Goal: Task Accomplishment & Management: Manage account settings

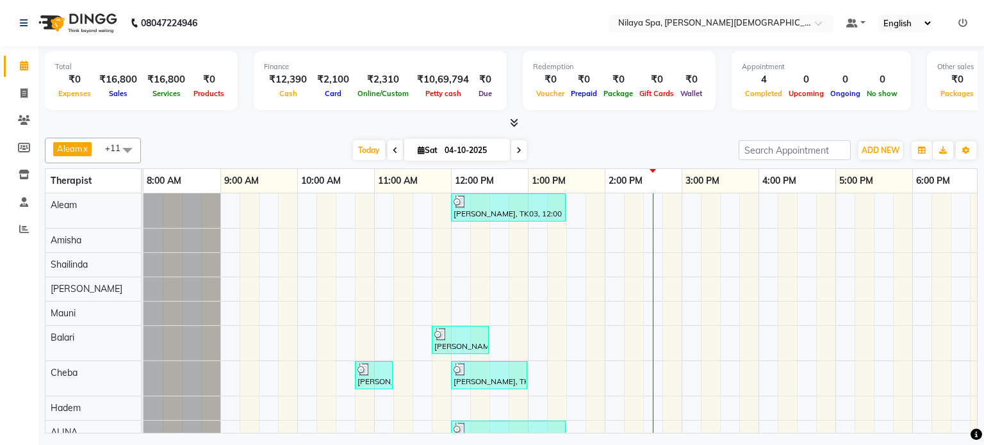
scroll to position [31, 0]
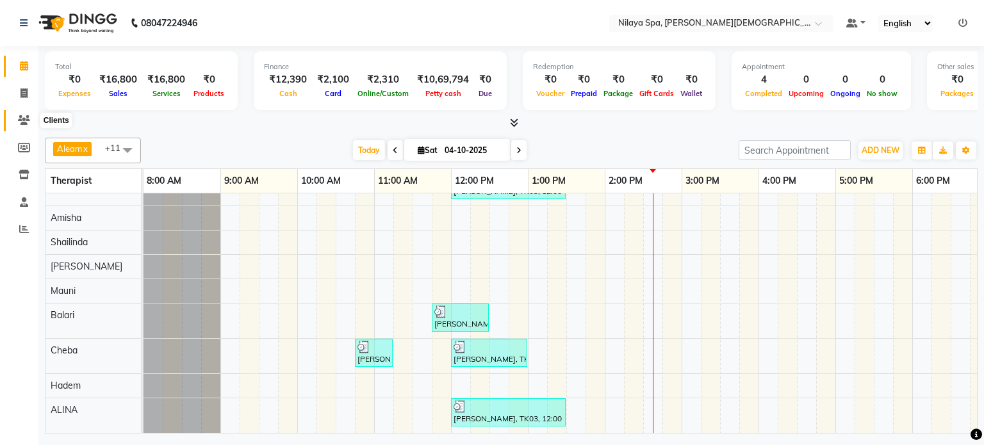
click at [28, 118] on icon at bounding box center [24, 120] width 12 height 10
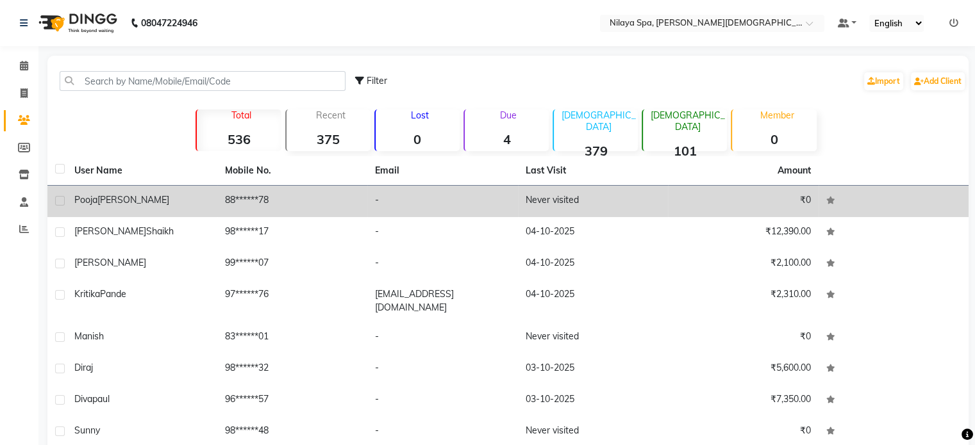
click at [183, 199] on div "[PERSON_NAME]" at bounding box center [141, 200] width 135 height 13
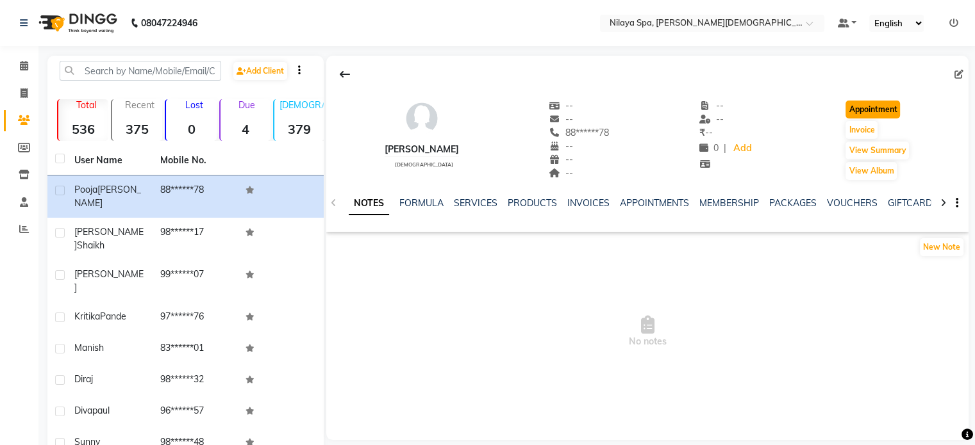
click at [860, 110] on button "Appointment" at bounding box center [872, 110] width 54 height 18
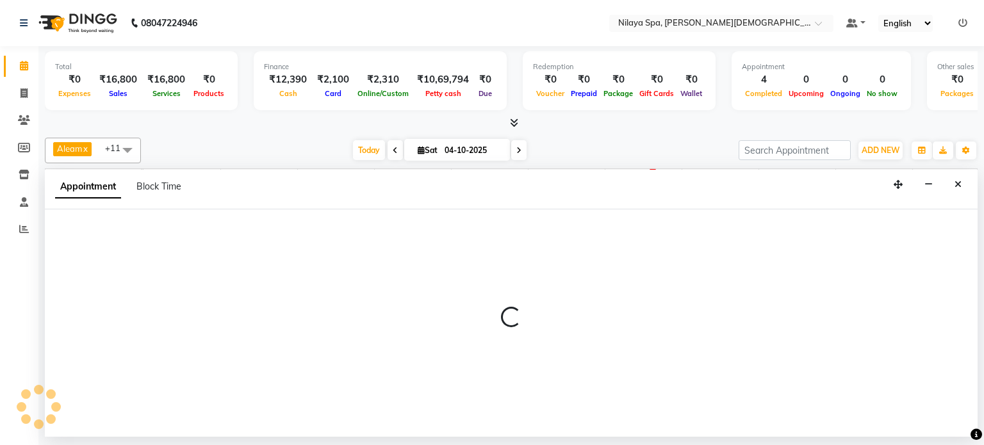
select select "540"
select select "tentative"
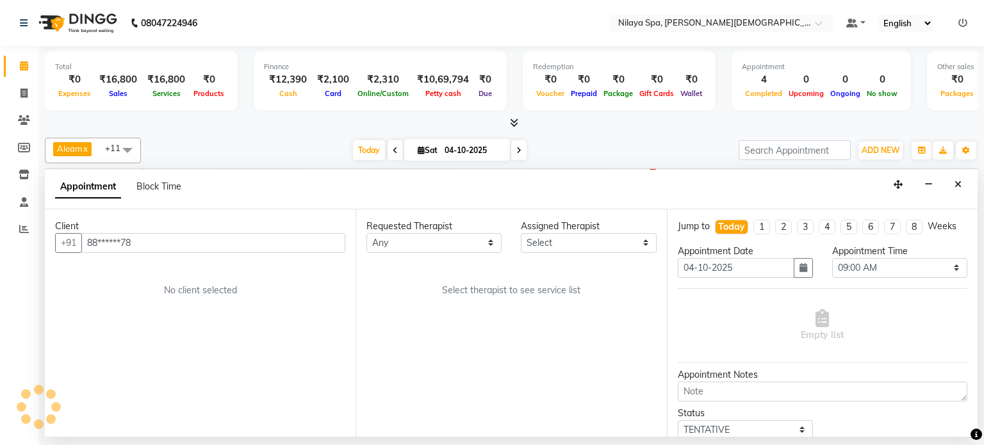
scroll to position [0, 396]
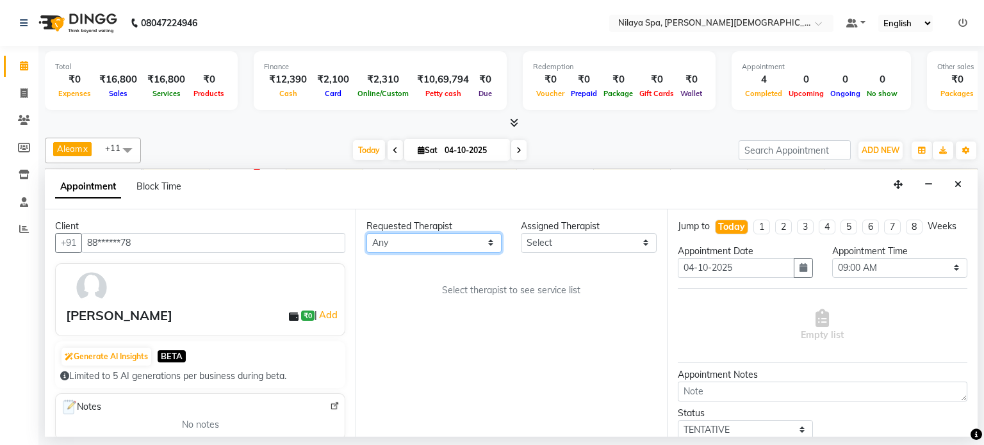
click at [494, 241] on select "Any Aleam [PERSON_NAME] [PERSON_NAME] [PERSON_NAME] [PERSON_NAME] [PERSON_NAME]" at bounding box center [434, 243] width 135 height 20
select select "87840"
click at [367, 233] on select "Any Aleam [PERSON_NAME] [PERSON_NAME] [PERSON_NAME] [PERSON_NAME] [PERSON_NAME]" at bounding box center [434, 243] width 135 height 20
select select "87840"
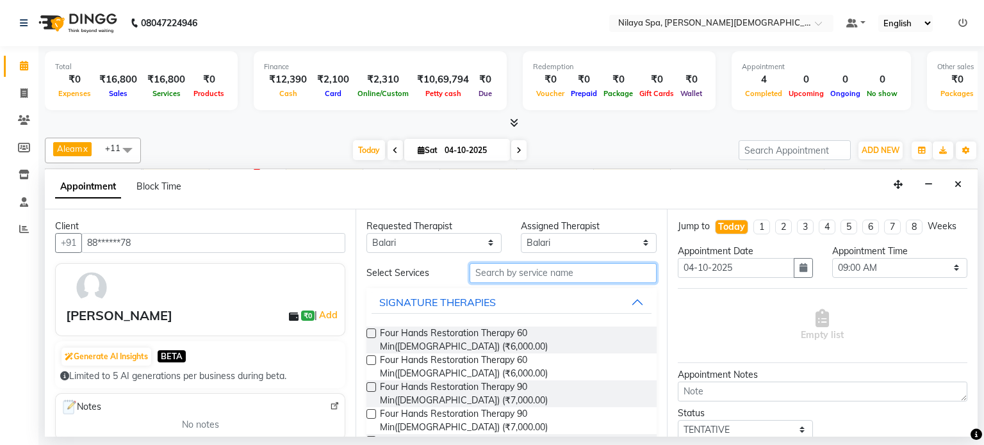
click at [491, 275] on input "text" at bounding box center [563, 273] width 187 height 20
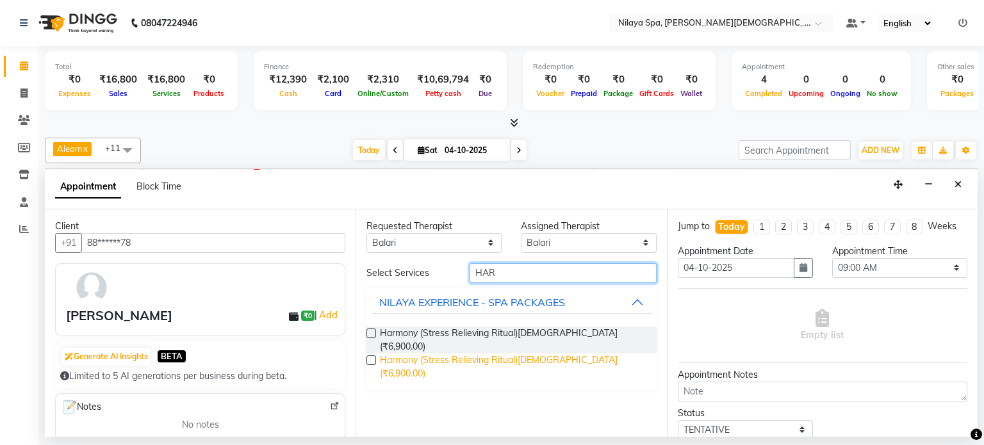
type input "HAR"
click at [499, 354] on span "Harmony (Stress Relieving Ritual)[DEMOGRAPHIC_DATA] (₹6,900.00)" at bounding box center [513, 367] width 266 height 27
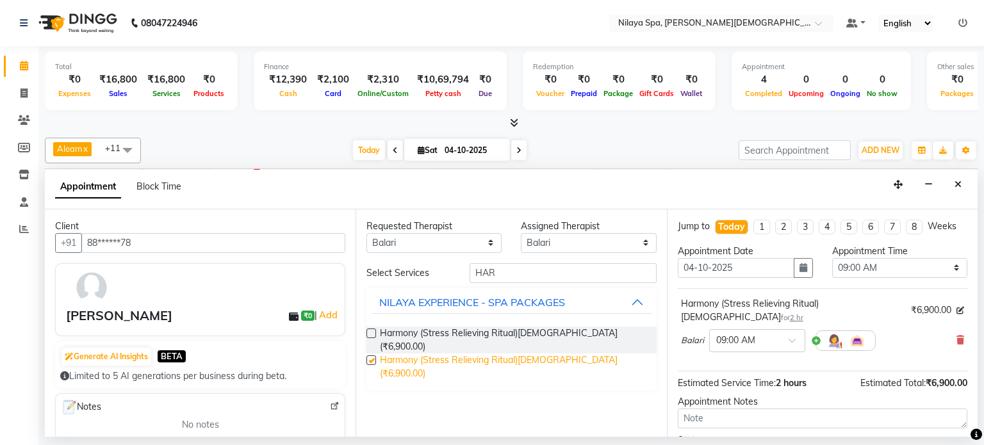
checkbox input "false"
click at [785, 333] on div at bounding box center [757, 339] width 95 height 13
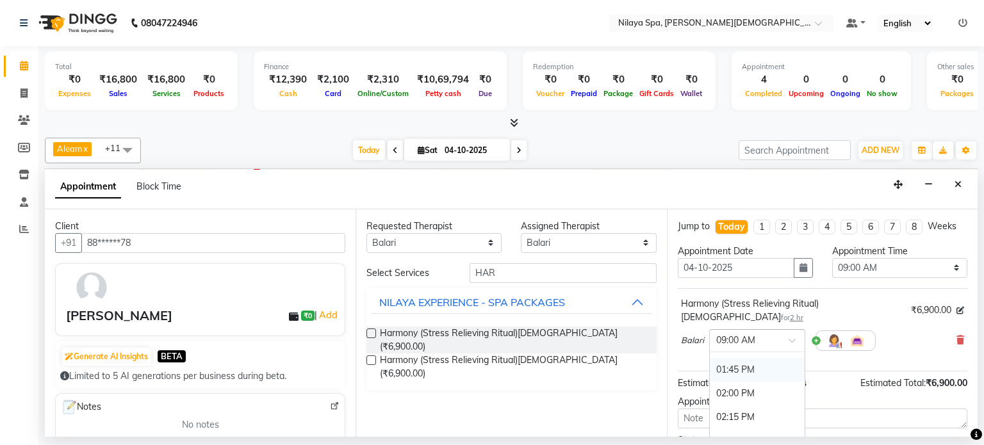
scroll to position [513, 0]
click at [737, 365] on div "02:30 PM" at bounding box center [757, 377] width 95 height 24
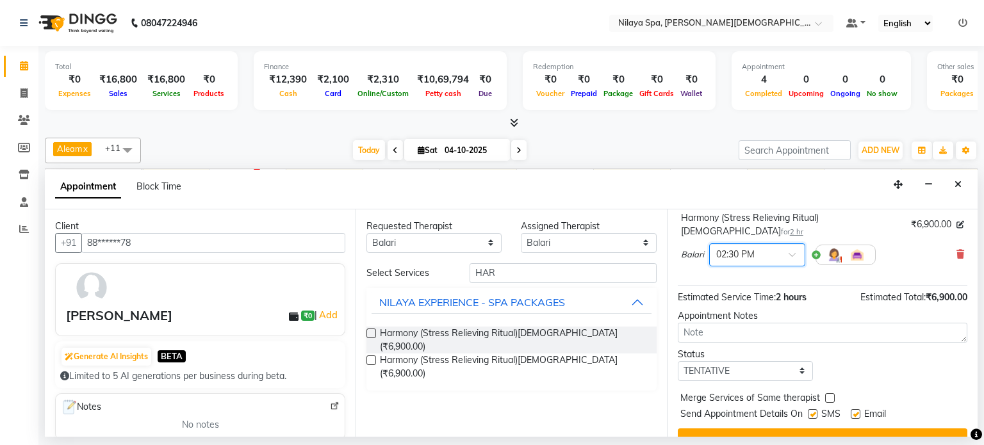
scroll to position [97, 0]
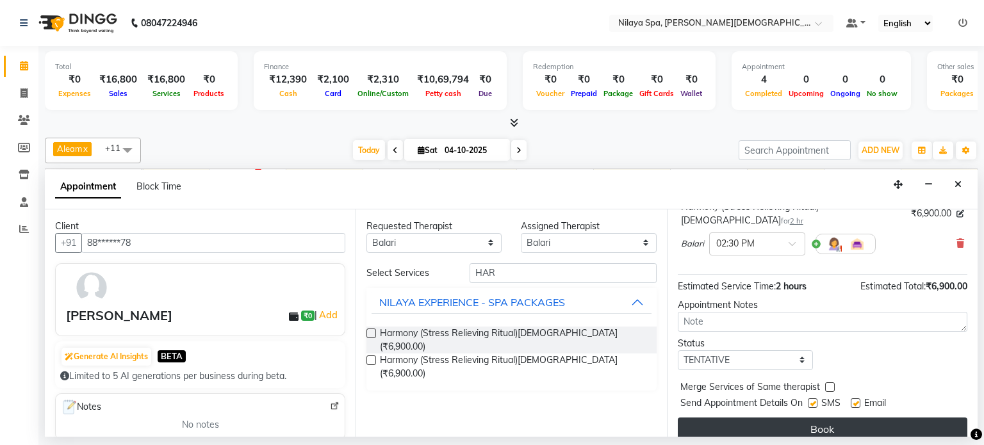
click at [792, 418] on button "Book" at bounding box center [823, 429] width 290 height 23
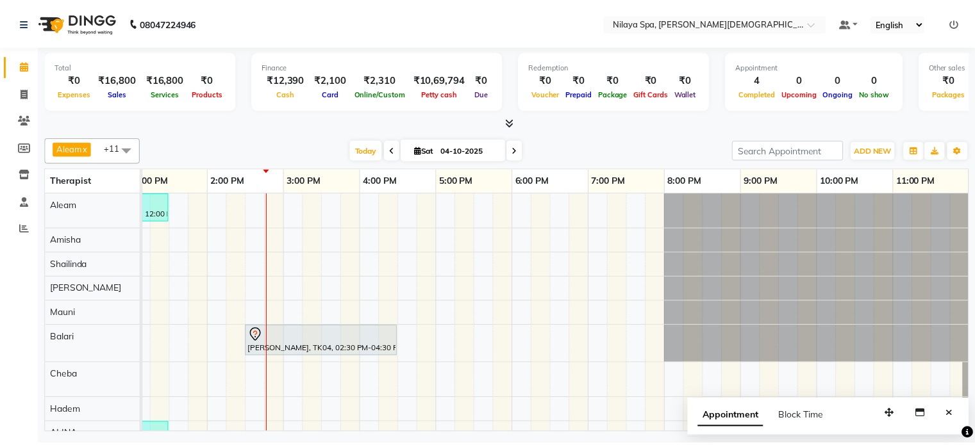
scroll to position [33, 0]
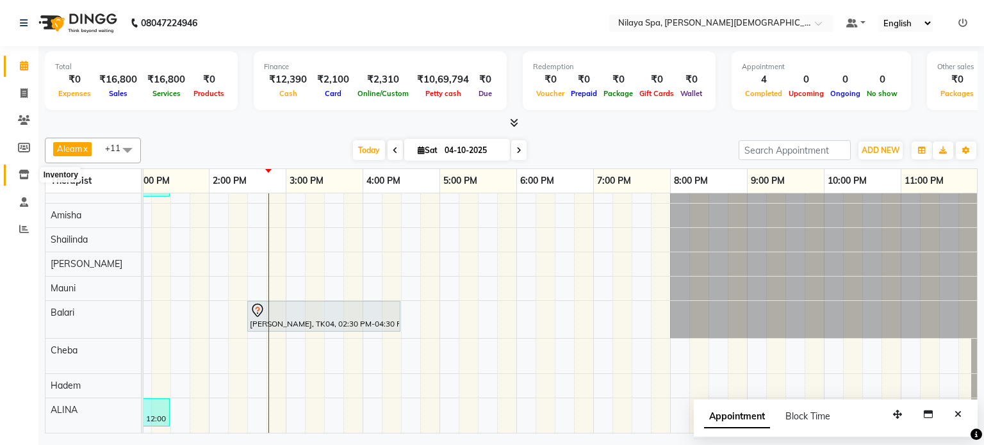
click at [21, 178] on icon at bounding box center [24, 175] width 11 height 10
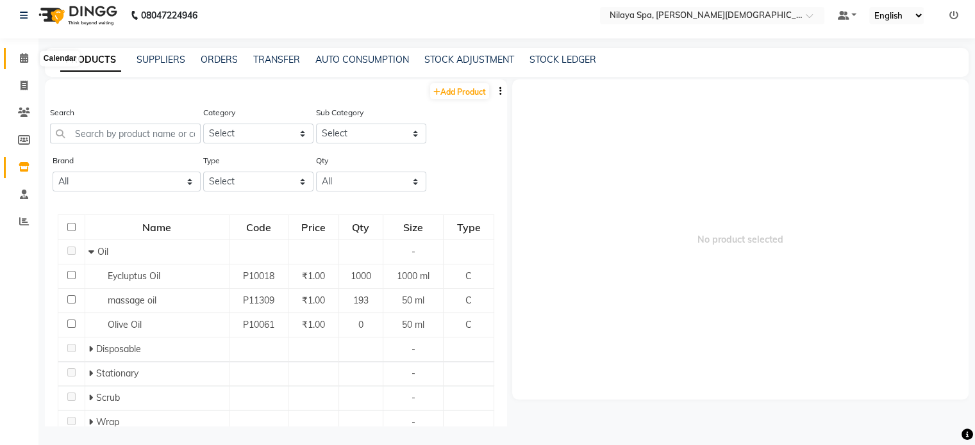
click at [24, 60] on icon at bounding box center [24, 58] width 8 height 10
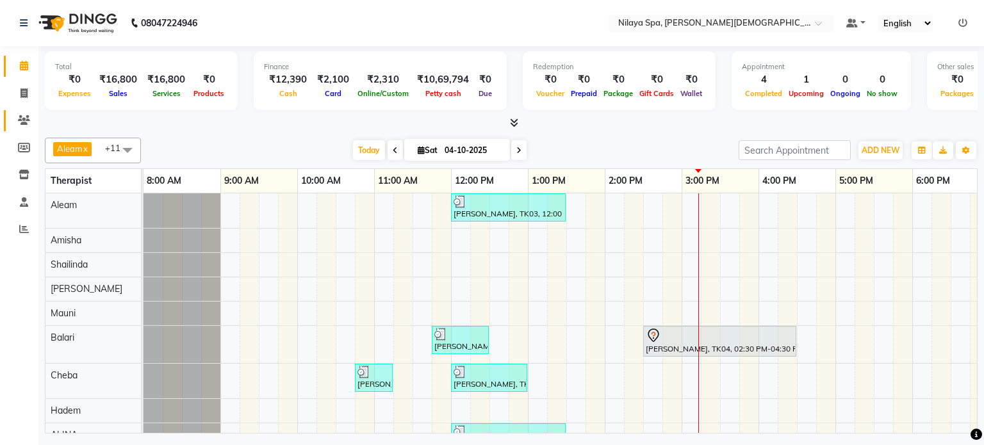
click at [26, 124] on icon at bounding box center [24, 120] width 12 height 10
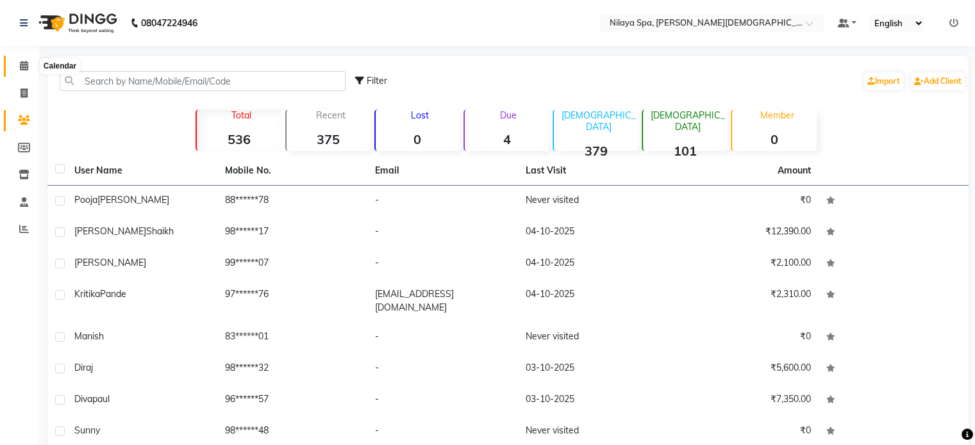
click at [28, 67] on span at bounding box center [24, 66] width 22 height 15
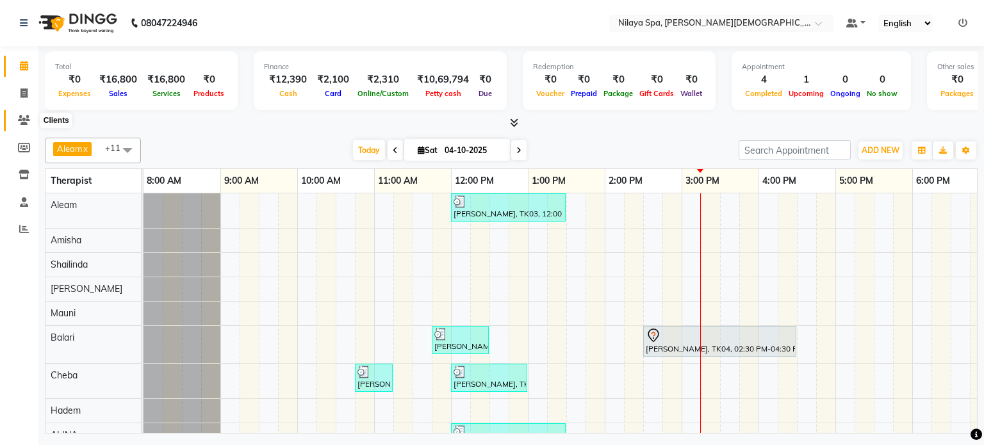
click at [32, 120] on span at bounding box center [24, 120] width 22 height 15
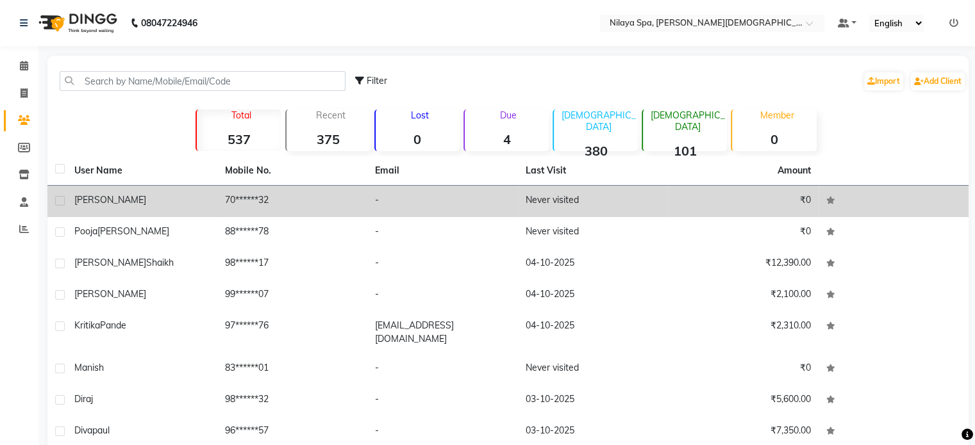
click at [433, 203] on td "-" at bounding box center [442, 201] width 151 height 31
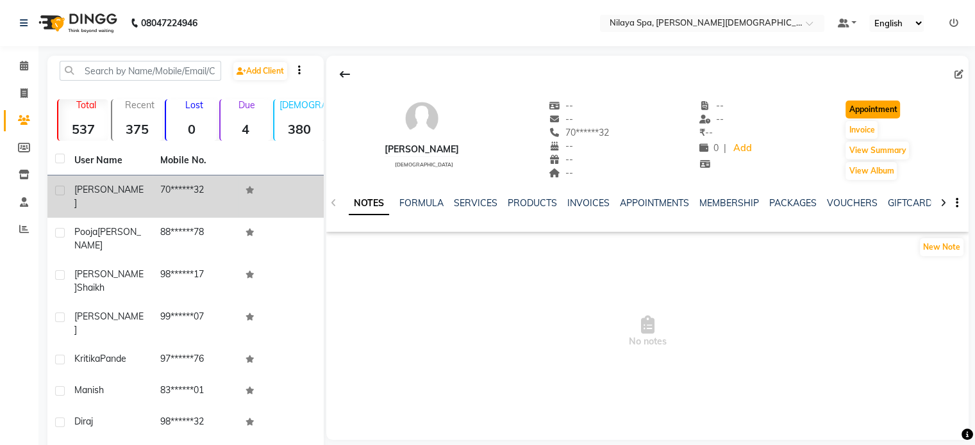
click at [857, 108] on button "Appointment" at bounding box center [872, 110] width 54 height 18
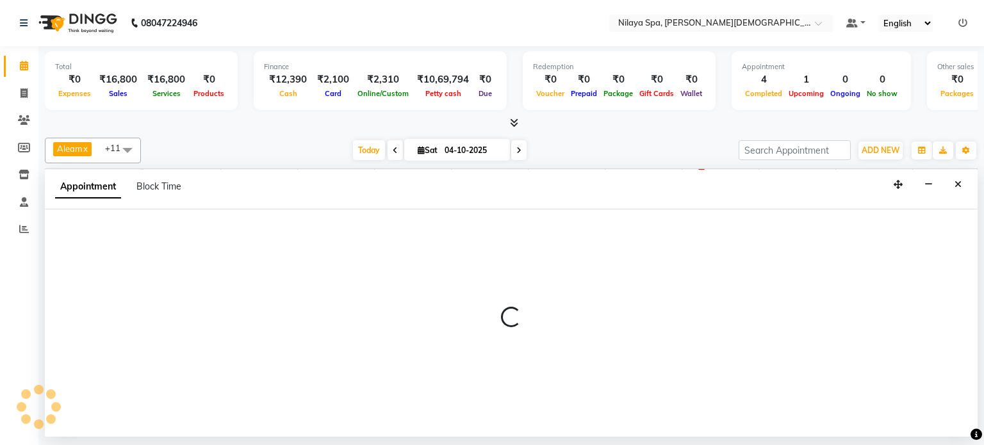
select select "tentative"
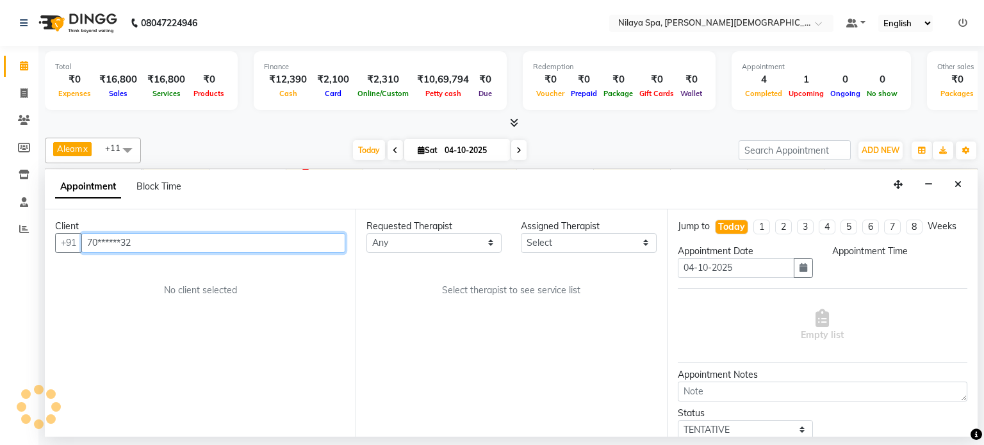
scroll to position [0, 396]
select select "540"
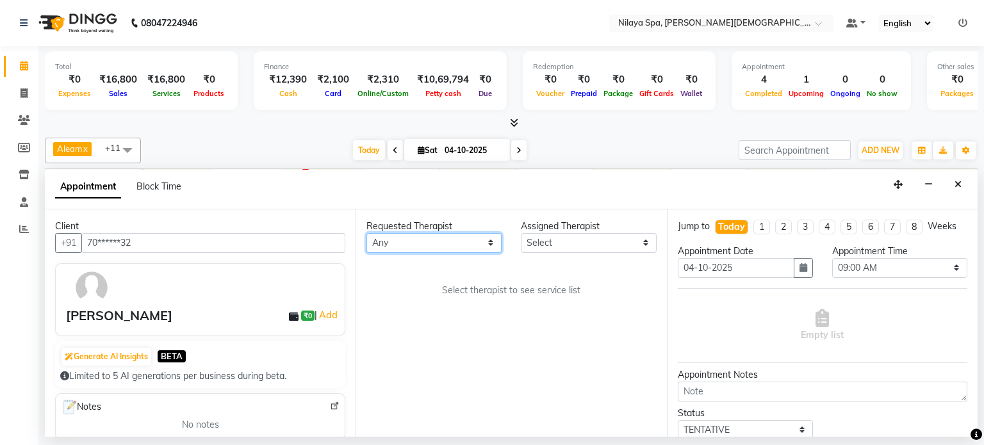
click at [402, 243] on select "Any Aleam [PERSON_NAME] [PERSON_NAME] [PERSON_NAME] [PERSON_NAME] [PERSON_NAME]" at bounding box center [434, 243] width 135 height 20
click at [954, 182] on button "Close" at bounding box center [958, 185] width 19 height 20
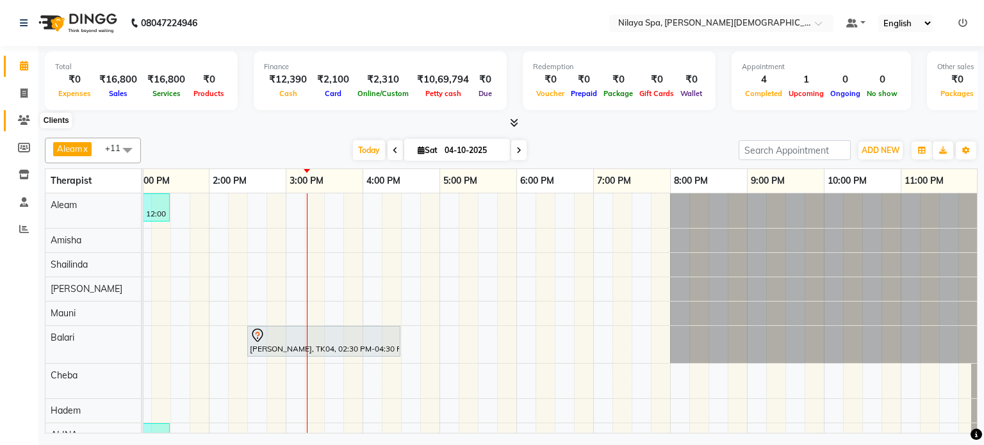
click at [18, 117] on icon at bounding box center [24, 120] width 12 height 10
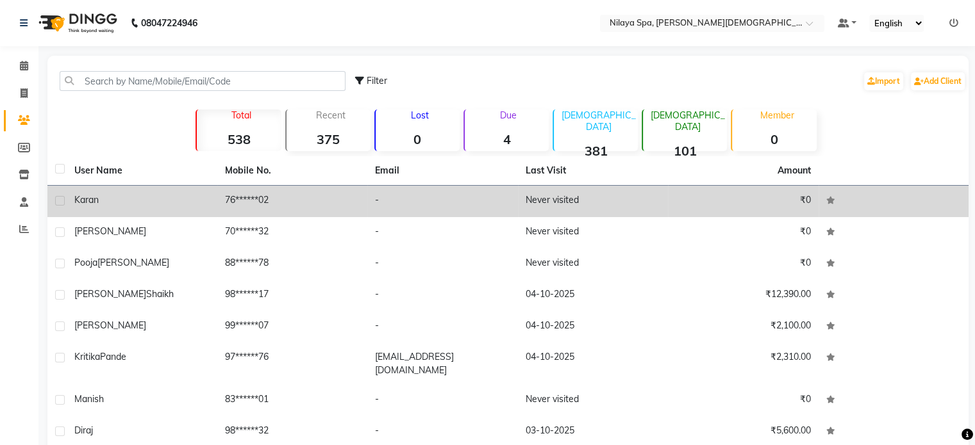
click at [423, 195] on td "-" at bounding box center [442, 201] width 151 height 31
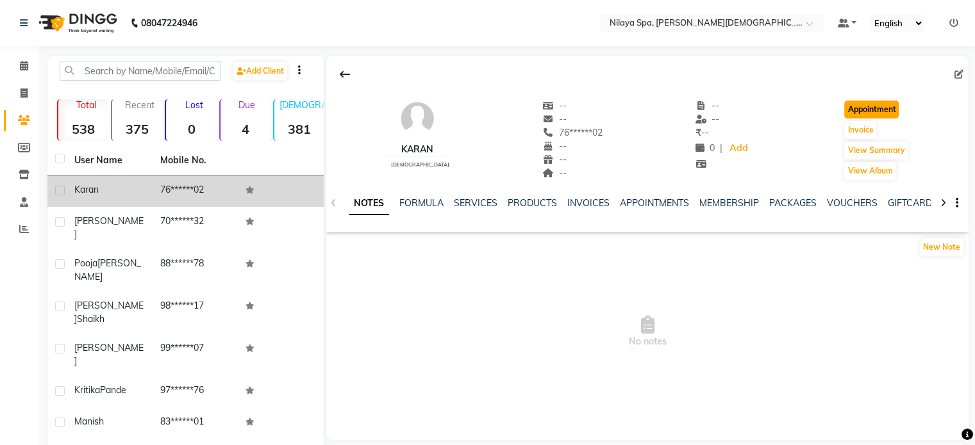
click at [868, 109] on button "Appointment" at bounding box center [871, 110] width 54 height 18
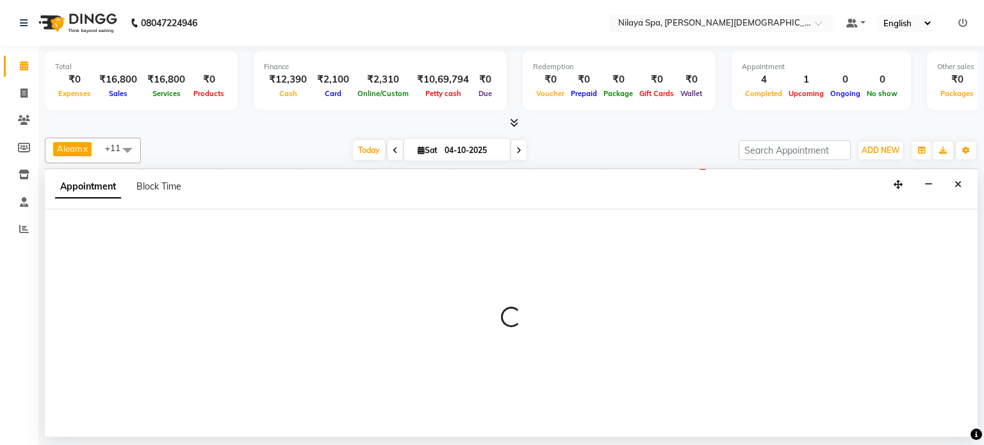
select select "540"
select select "tentative"
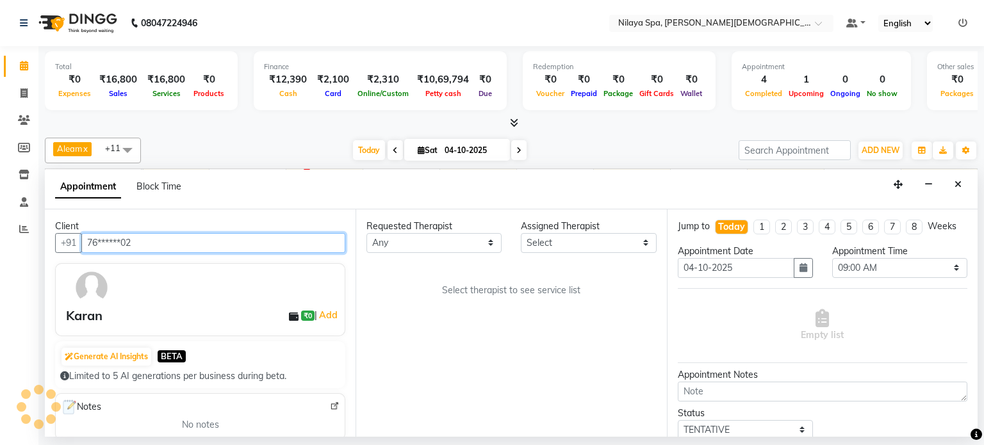
scroll to position [0, 396]
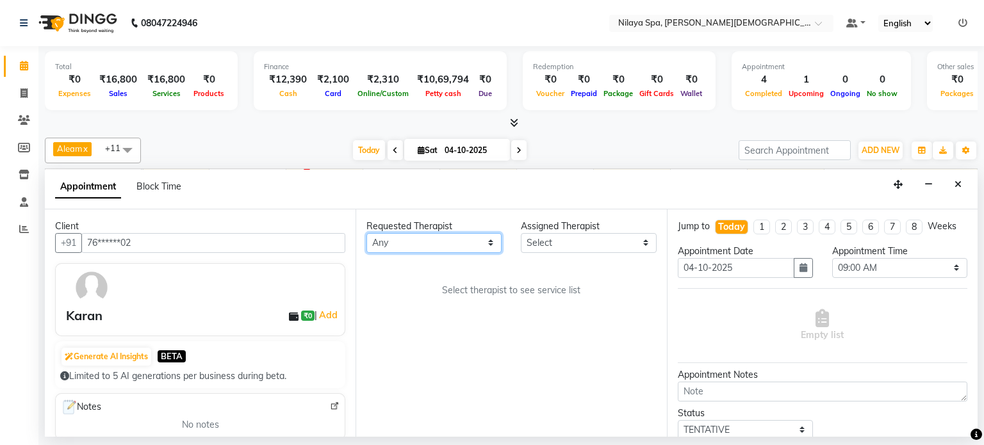
click at [390, 242] on select "Any Aleam [PERSON_NAME] [PERSON_NAME] [PERSON_NAME] [PERSON_NAME] [PERSON_NAME]" at bounding box center [434, 243] width 135 height 20
select select "87837"
click at [367, 233] on select "Any Aleam [PERSON_NAME] [PERSON_NAME] [PERSON_NAME] [PERSON_NAME] [PERSON_NAME]" at bounding box center [434, 243] width 135 height 20
select select "87837"
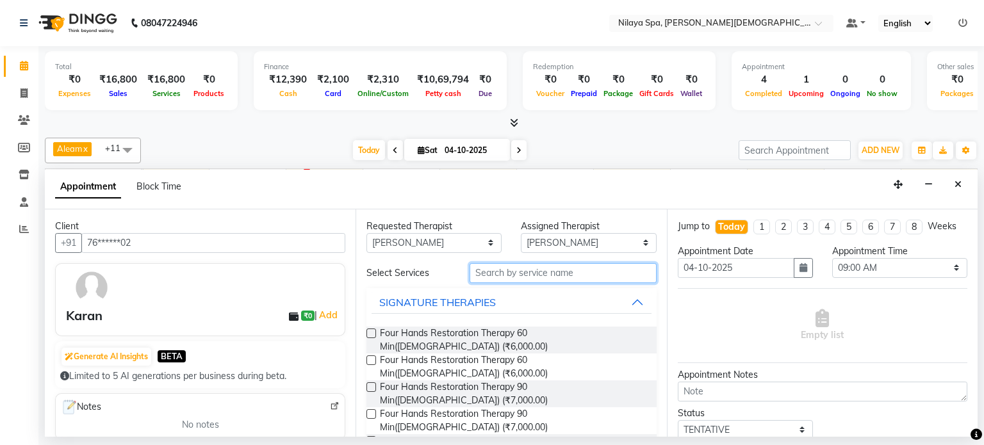
click at [488, 272] on input "text" at bounding box center [563, 273] width 187 height 20
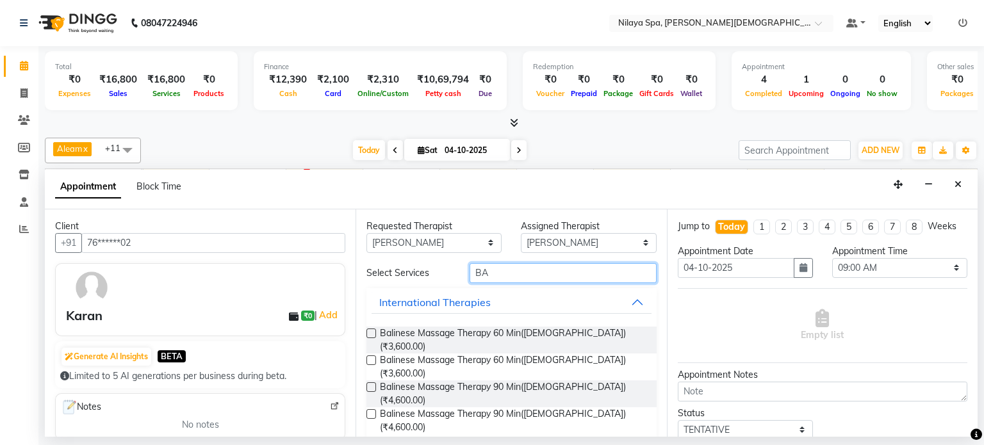
type input "BA"
click at [367, 330] on label at bounding box center [372, 334] width 10 height 10
click at [367, 331] on input "checkbox" at bounding box center [371, 335] width 8 height 8
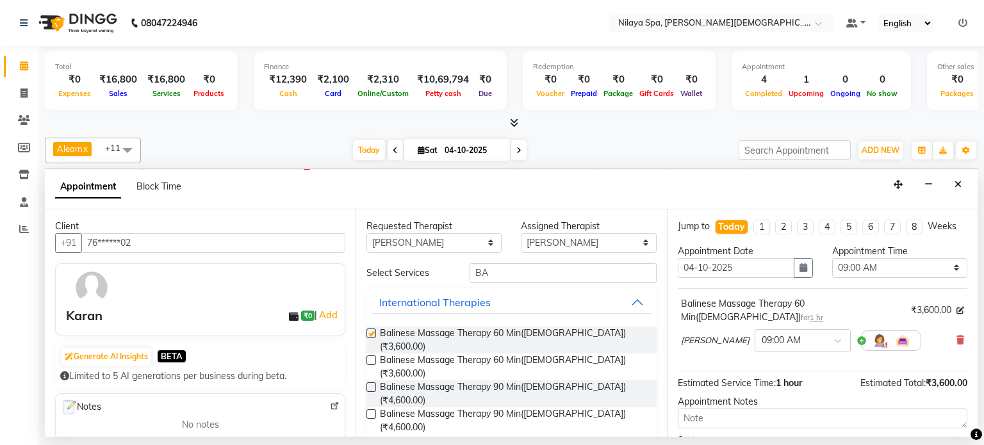
checkbox input "false"
click at [424, 243] on select "Any Aleam [PERSON_NAME] [PERSON_NAME] [PERSON_NAME] [PERSON_NAME] [PERSON_NAME]" at bounding box center [434, 243] width 135 height 20
select select "87836"
click at [367, 233] on select "Any Aleam [PERSON_NAME] [PERSON_NAME] [PERSON_NAME] [PERSON_NAME] [PERSON_NAME]" at bounding box center [434, 243] width 135 height 20
select select "87836"
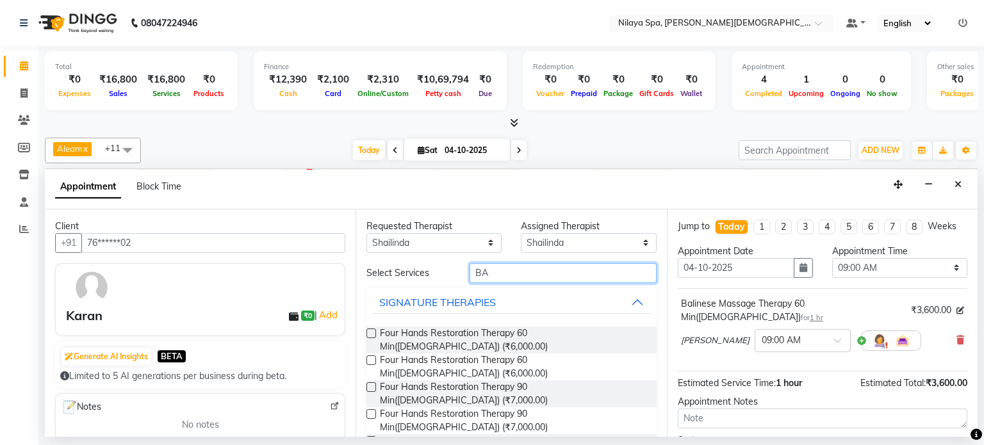
click at [499, 270] on input "BA" at bounding box center [563, 273] width 187 height 20
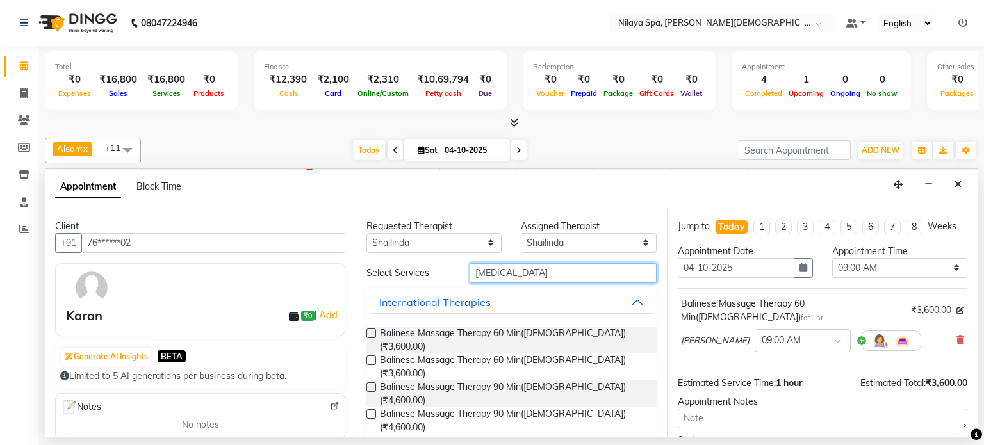
type input "[MEDICAL_DATA]"
click at [372, 333] on label at bounding box center [372, 334] width 10 height 10
click at [372, 333] on input "checkbox" at bounding box center [371, 335] width 8 height 8
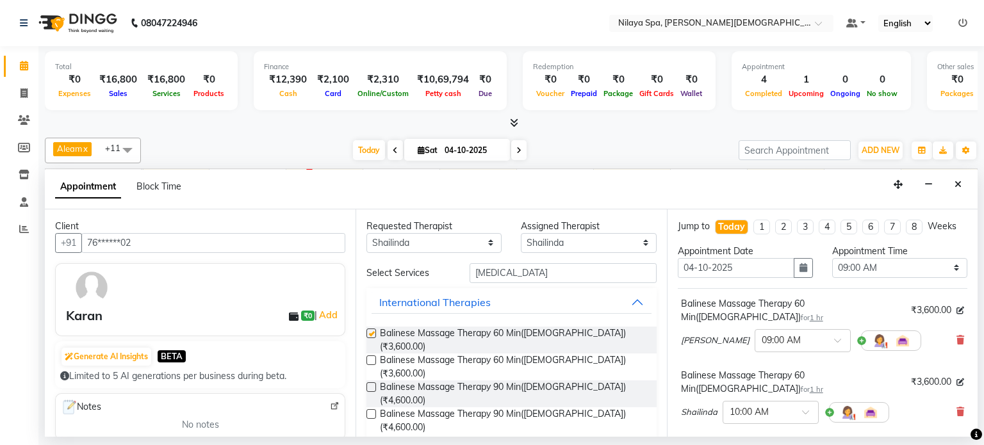
checkbox input "false"
click at [428, 240] on select "Any Aleam [PERSON_NAME] [PERSON_NAME] [PERSON_NAME] [PERSON_NAME] [PERSON_NAME]" at bounding box center [434, 243] width 135 height 20
select select "87839"
click at [367, 233] on select "Any Aleam [PERSON_NAME] [PERSON_NAME] [PERSON_NAME] [PERSON_NAME] [PERSON_NAME]" at bounding box center [434, 243] width 135 height 20
select select "87839"
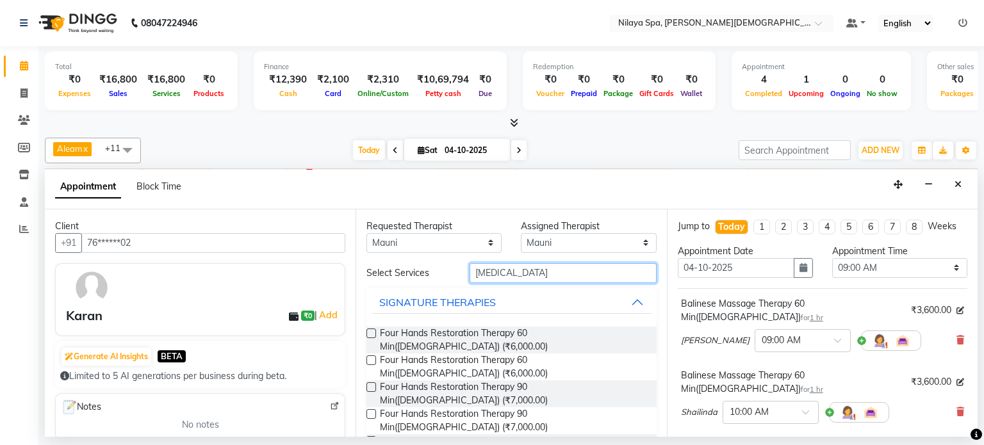
click at [500, 267] on input "[MEDICAL_DATA]" at bounding box center [563, 273] width 187 height 20
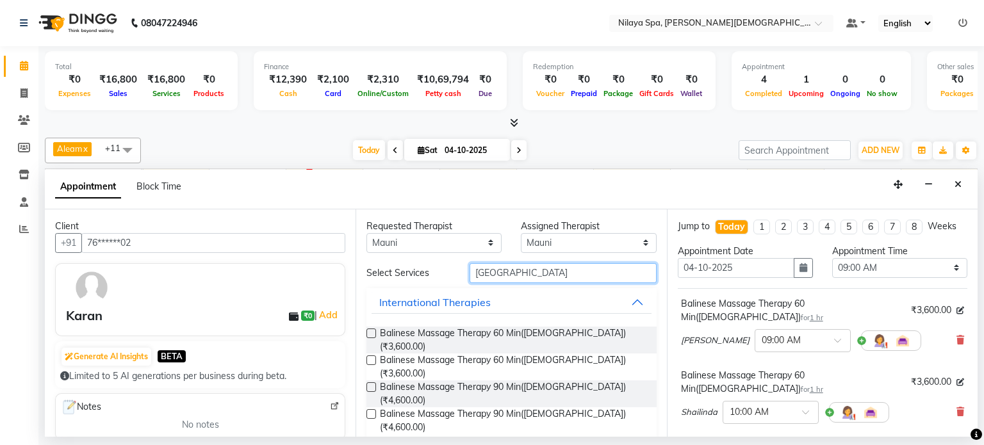
type input "[GEOGRAPHIC_DATA]"
click at [367, 333] on label at bounding box center [372, 334] width 10 height 10
click at [367, 333] on input "checkbox" at bounding box center [371, 335] width 8 height 8
checkbox input "false"
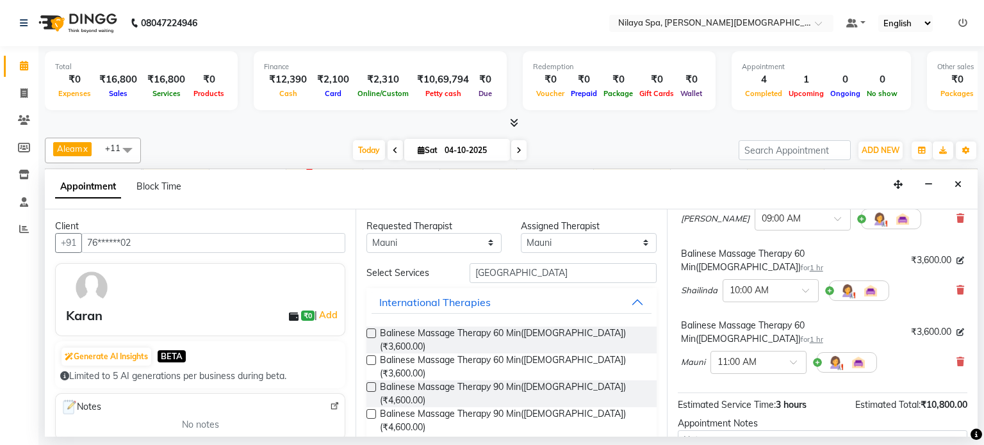
scroll to position [128, 0]
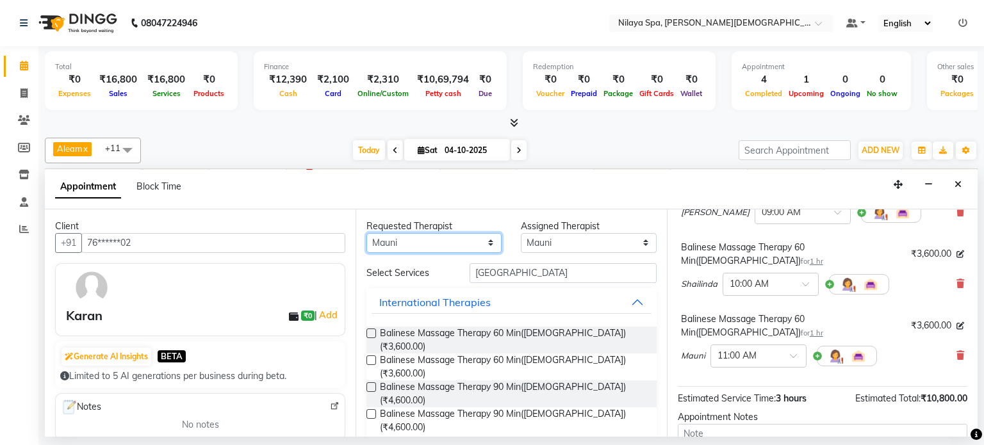
click at [470, 249] on select "Any Aleam [PERSON_NAME] [PERSON_NAME] [PERSON_NAME] [PERSON_NAME] [PERSON_NAME]" at bounding box center [434, 243] width 135 height 20
select select "87835"
click at [367, 233] on select "Any Aleam [PERSON_NAME] [PERSON_NAME] [PERSON_NAME] [PERSON_NAME] [PERSON_NAME]" at bounding box center [434, 243] width 135 height 20
select select "87835"
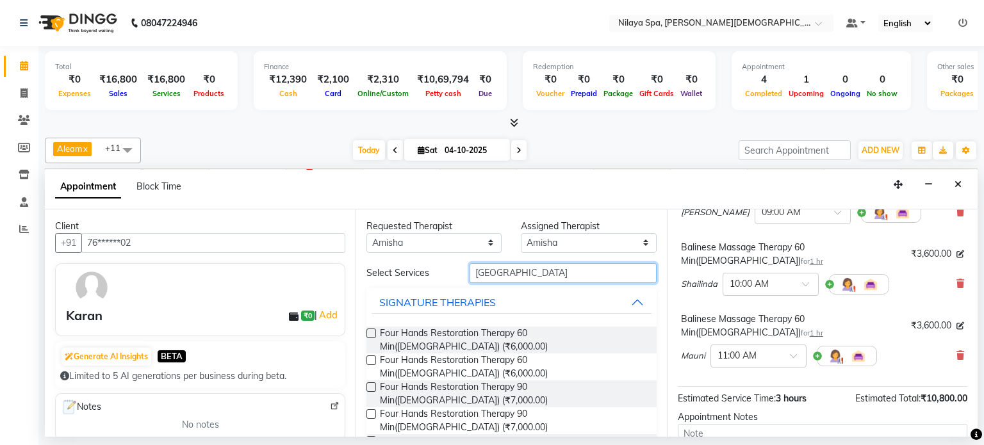
click at [517, 273] on input "[GEOGRAPHIC_DATA]" at bounding box center [563, 273] width 187 height 20
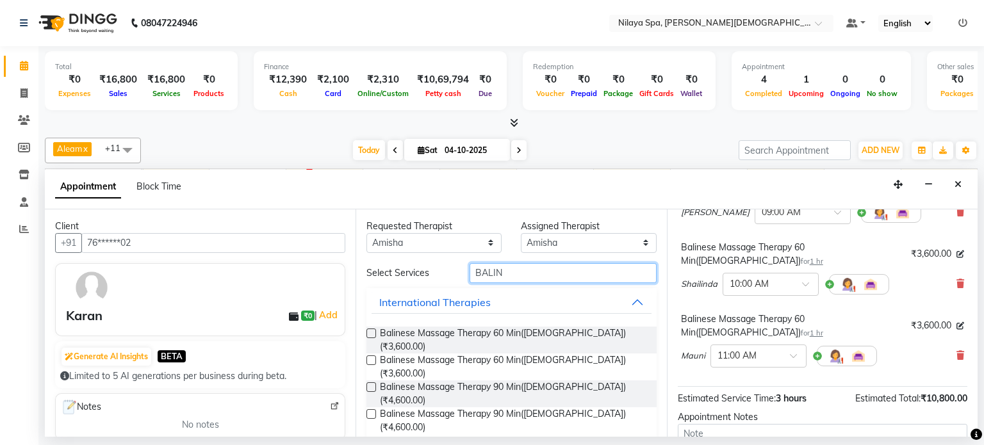
type input "BALIN"
click at [370, 333] on label at bounding box center [372, 334] width 10 height 10
click at [370, 333] on input "checkbox" at bounding box center [371, 335] width 8 height 8
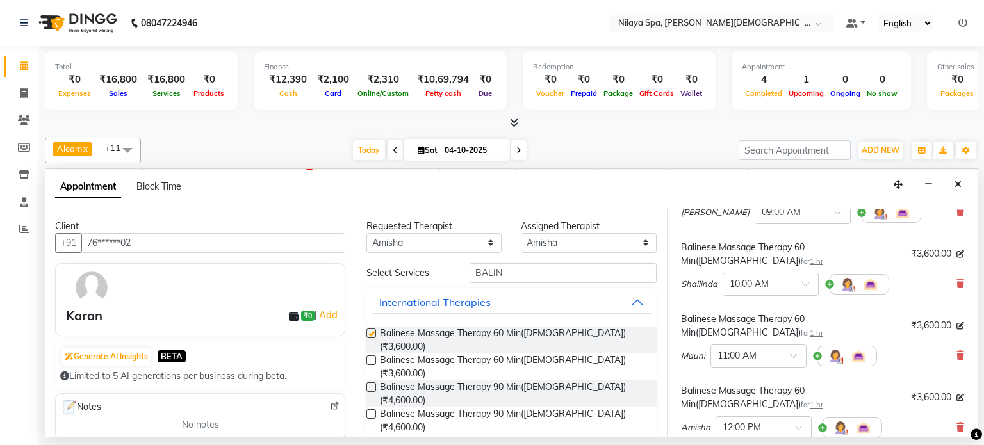
checkbox input "false"
click at [417, 236] on select "Any Aleam [PERSON_NAME] [PERSON_NAME] [PERSON_NAME] [PERSON_NAME] [PERSON_NAME]" at bounding box center [434, 243] width 135 height 20
select select "92105"
click at [367, 233] on select "Any Aleam [PERSON_NAME] [PERSON_NAME] [PERSON_NAME] [PERSON_NAME] [PERSON_NAME]" at bounding box center [434, 243] width 135 height 20
select select "92105"
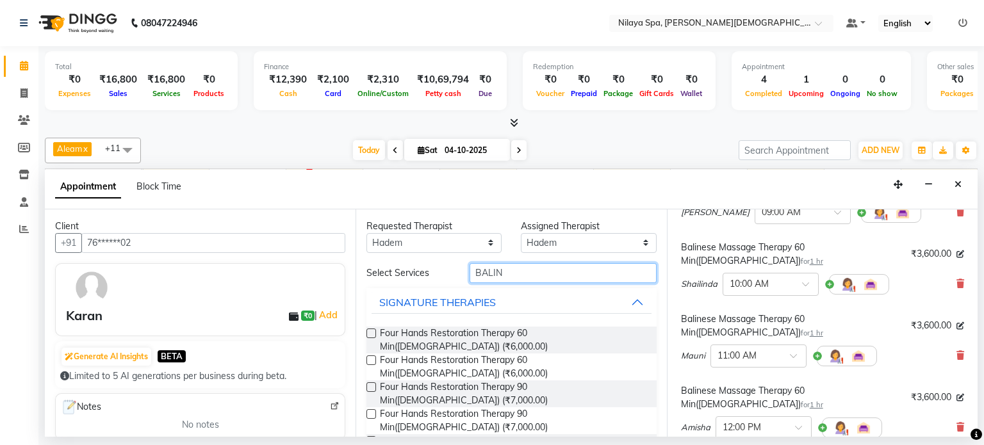
click at [515, 272] on input "BALIN" at bounding box center [563, 273] width 187 height 20
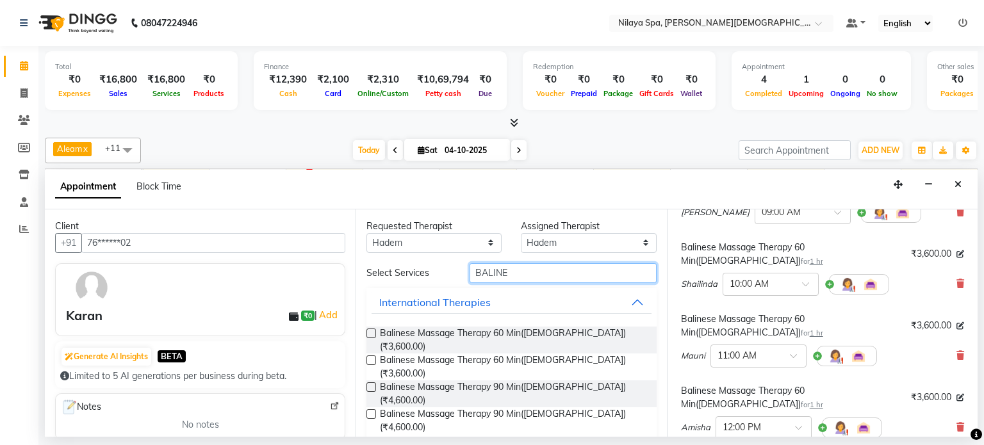
type input "BALINE"
click at [367, 330] on label at bounding box center [372, 334] width 10 height 10
click at [367, 331] on input "checkbox" at bounding box center [371, 335] width 8 height 8
checkbox input "false"
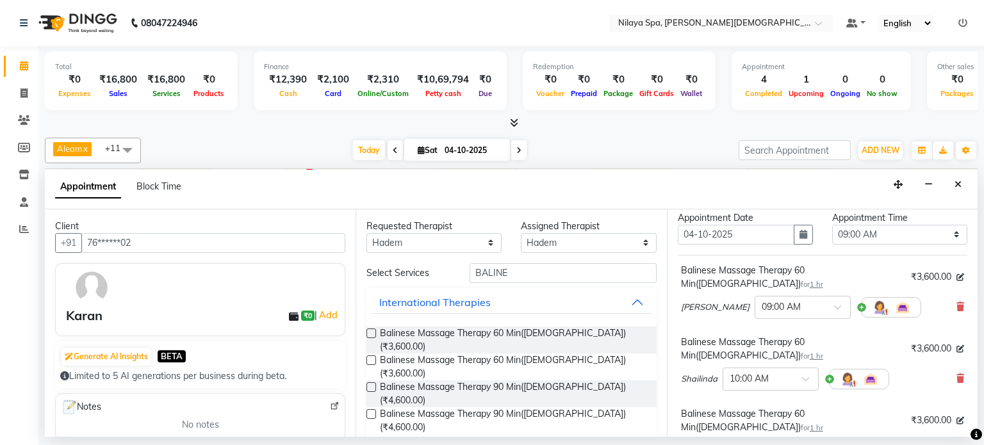
scroll to position [0, 0]
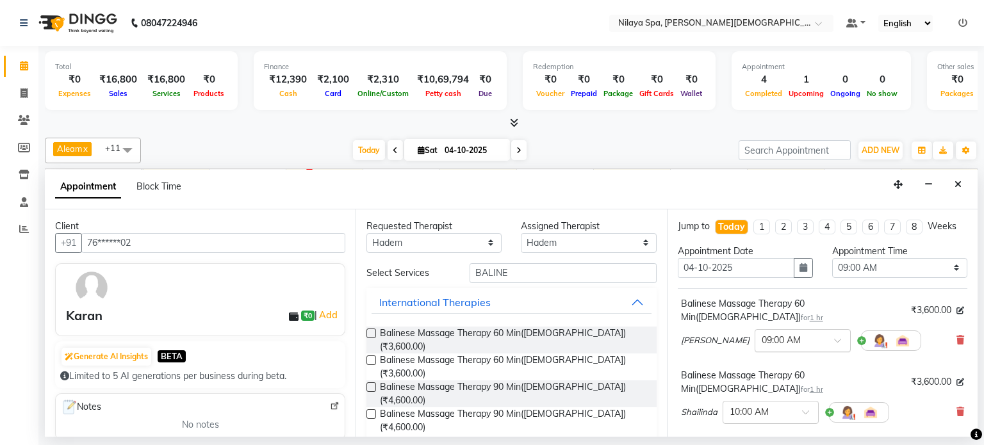
click at [762, 333] on input "text" at bounding box center [790, 339] width 56 height 13
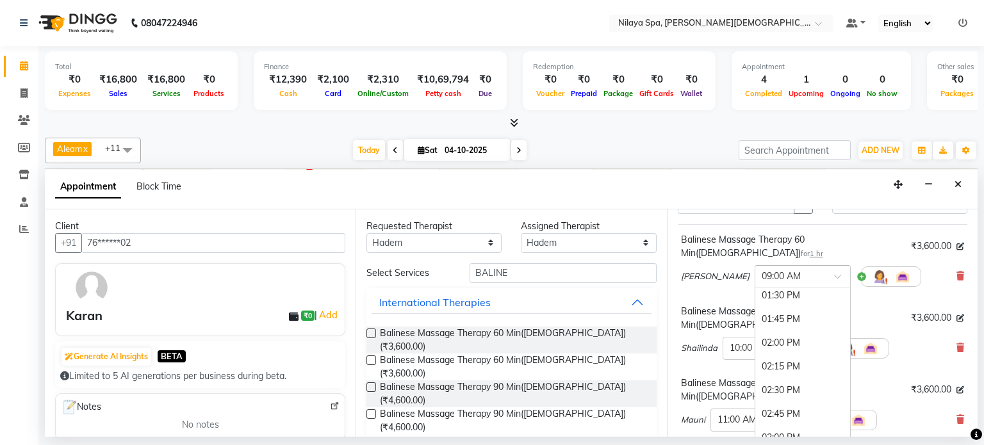
scroll to position [513, 0]
click at [756, 368] on div "03:15 PM" at bounding box center [803, 380] width 95 height 24
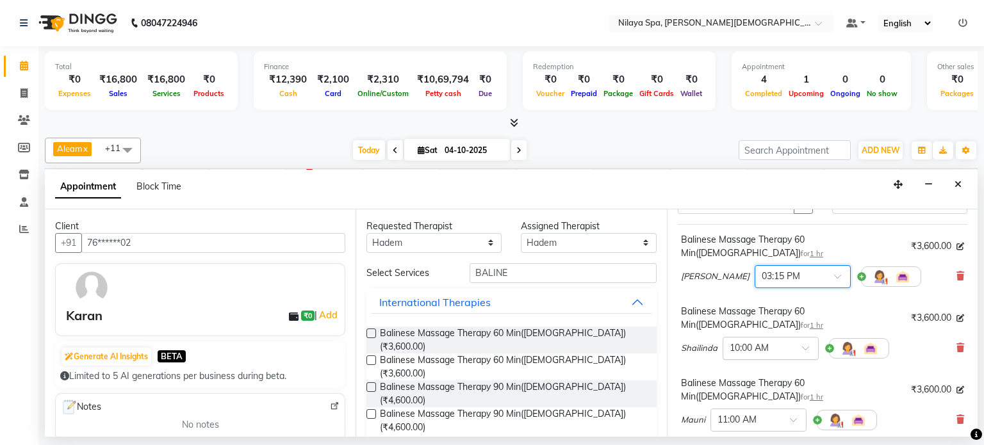
click at [756, 341] on input "text" at bounding box center [758, 347] width 56 height 13
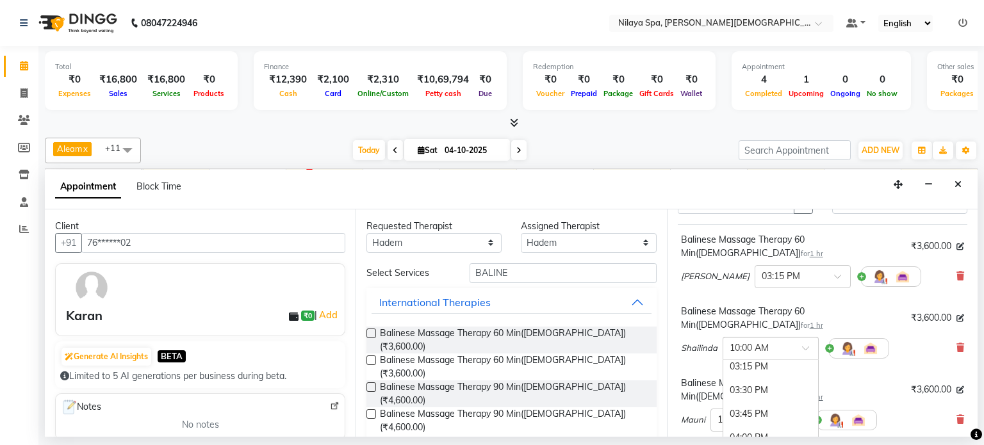
scroll to position [577, 0]
click at [751, 376] on div "03:15 PM" at bounding box center [771, 388] width 95 height 24
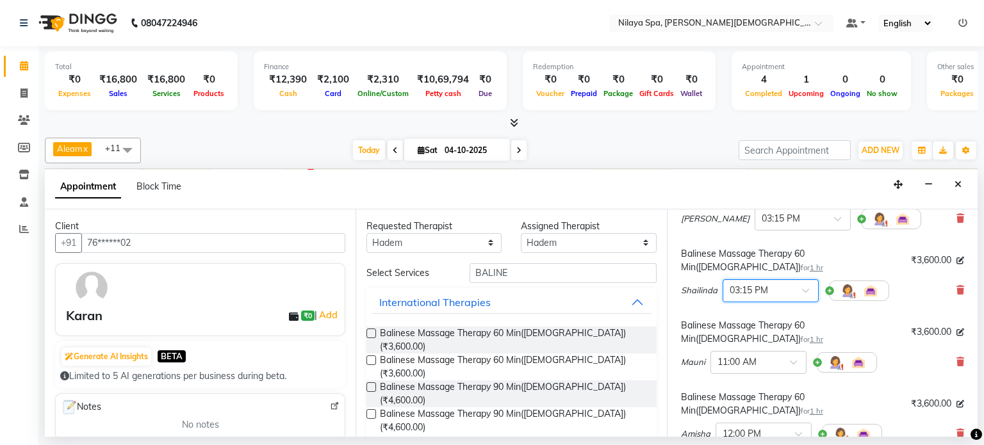
scroll to position [128, 0]
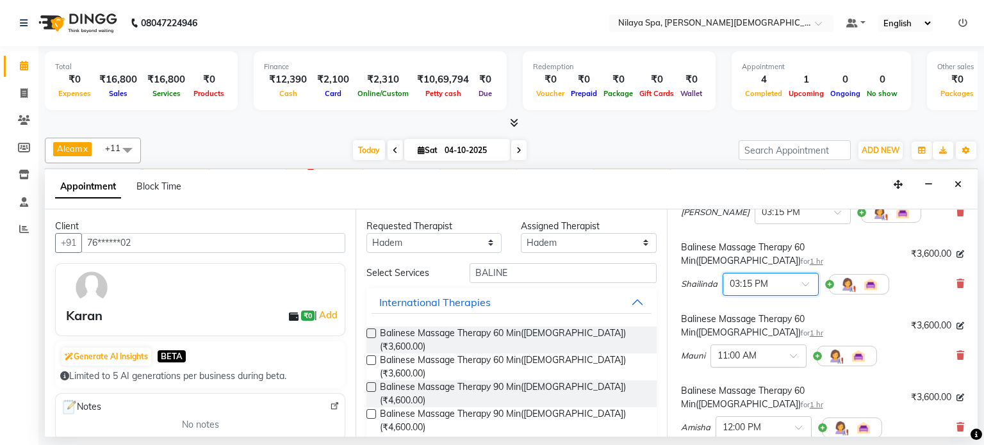
click at [784, 349] on div at bounding box center [758, 355] width 95 height 13
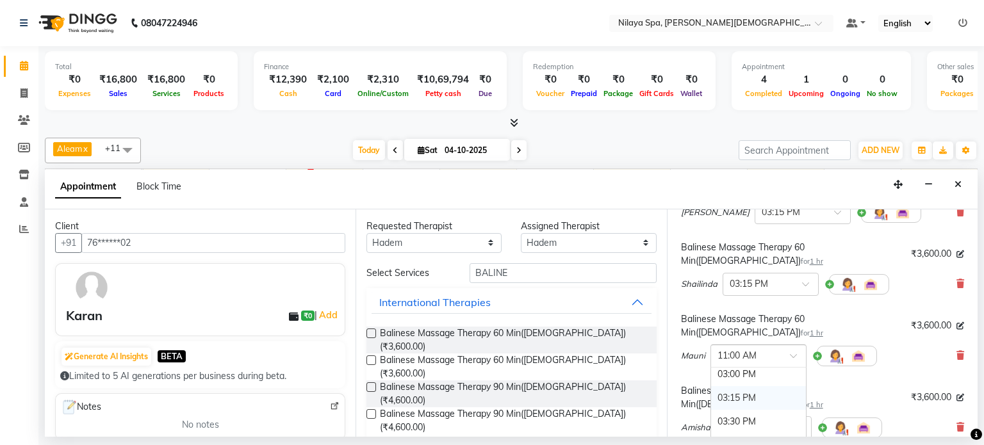
click at [738, 386] on div "03:15 PM" at bounding box center [758, 398] width 95 height 24
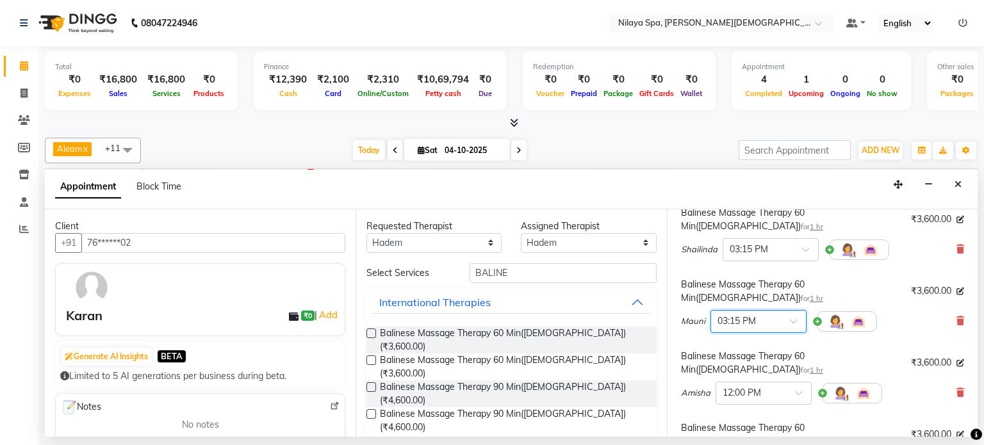
scroll to position [192, 0]
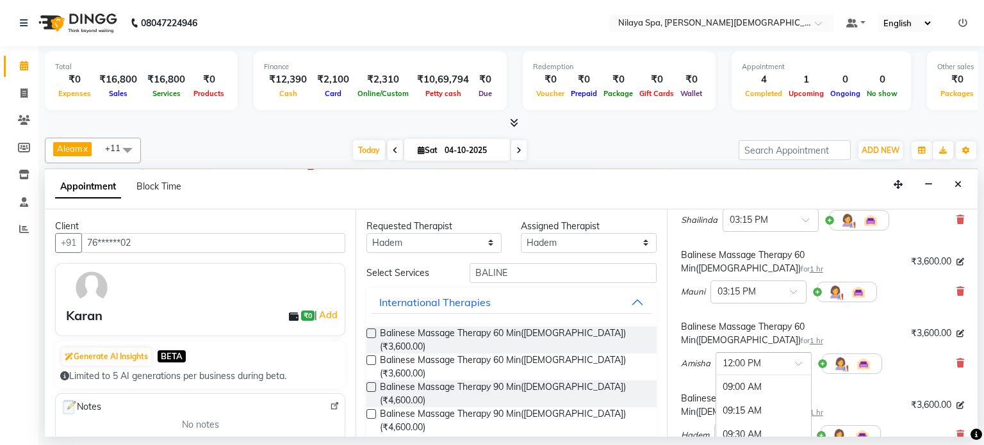
click at [768, 356] on input "text" at bounding box center [751, 362] width 56 height 13
click at [752, 427] on div "03:15 PM" at bounding box center [763, 439] width 95 height 24
click at [759, 428] on input "text" at bounding box center [750, 434] width 56 height 13
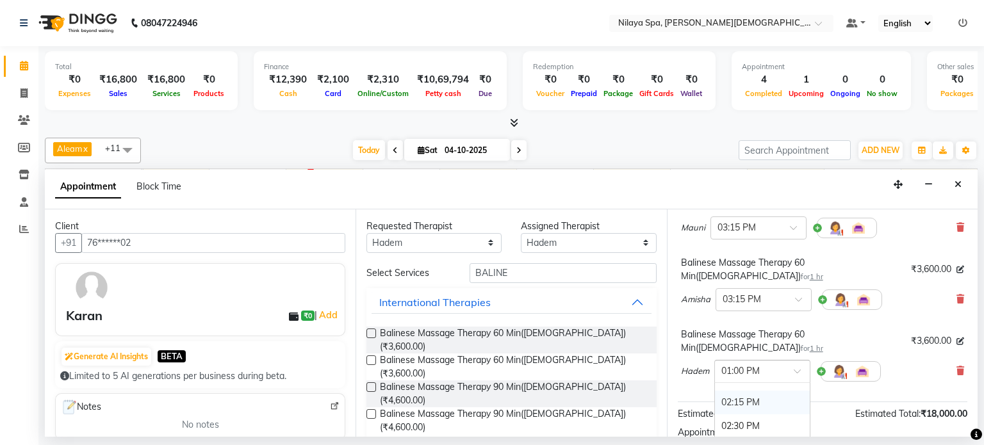
scroll to position [508, 0]
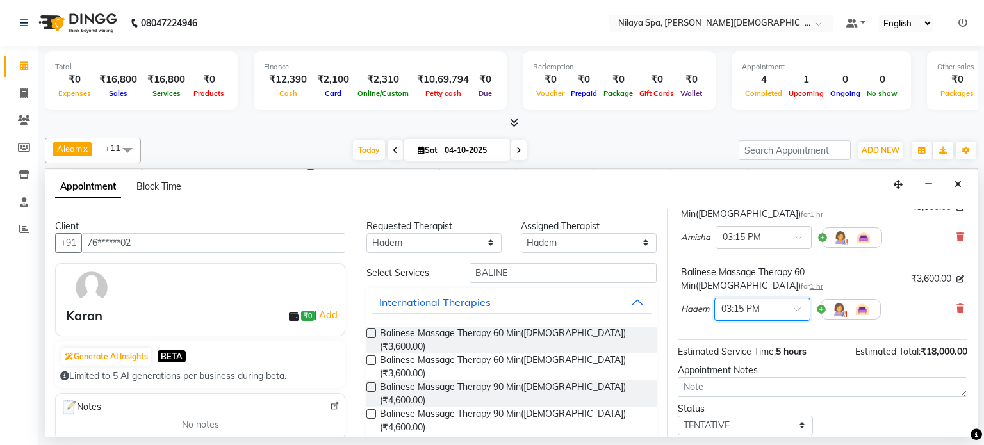
scroll to position [344, 0]
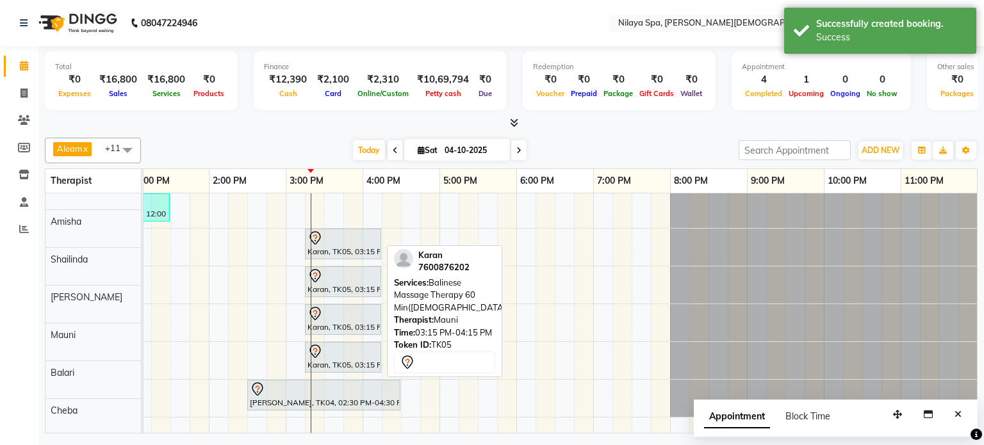
scroll to position [0, 0]
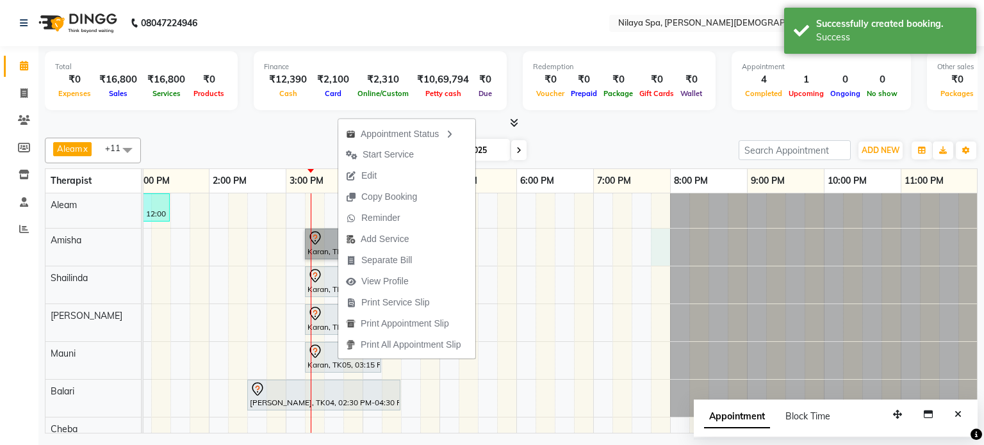
click at [652, 259] on div "[PERSON_NAME], TK03, 12:00 PM-01:30 PM, Couple massage 90 Karan, TK05, 03:15 PM…" at bounding box center [362, 360] width 1230 height 332
select select "87835"
select select "1185"
select select "tentative"
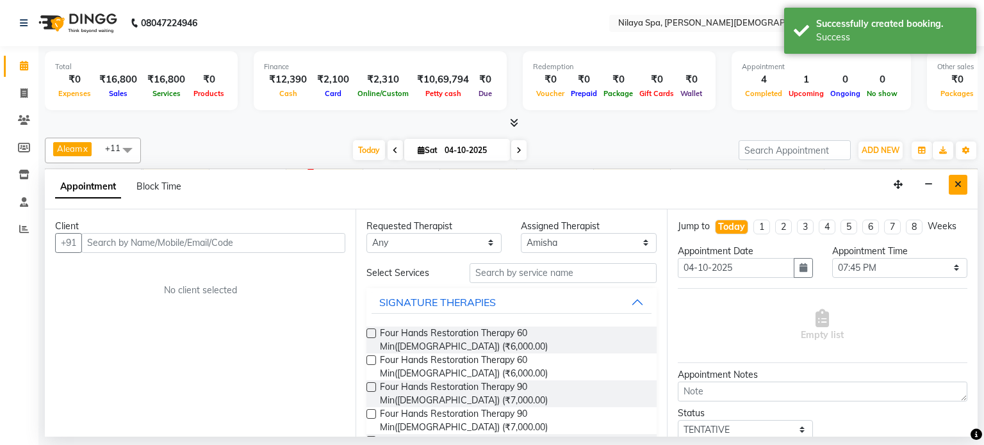
click at [952, 183] on button "Close" at bounding box center [958, 185] width 19 height 20
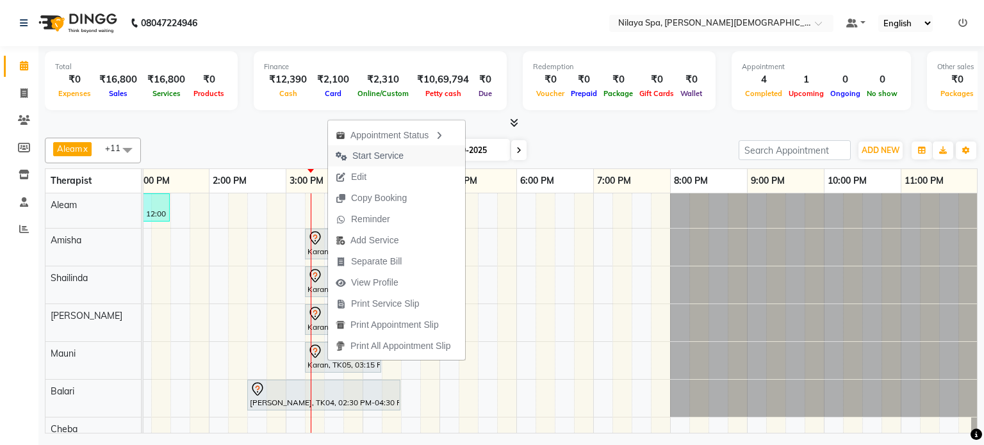
click at [405, 163] on span "Start Service" at bounding box center [369, 155] width 83 height 21
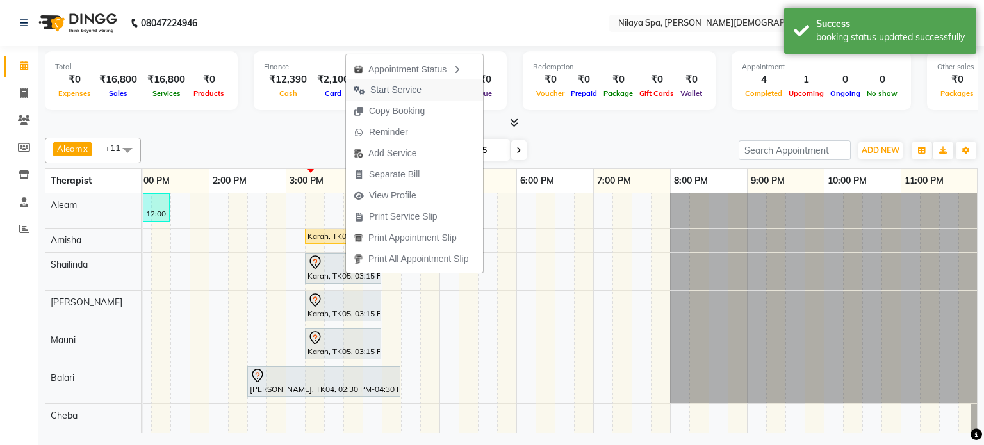
click at [402, 93] on span "Start Service" at bounding box center [395, 89] width 51 height 13
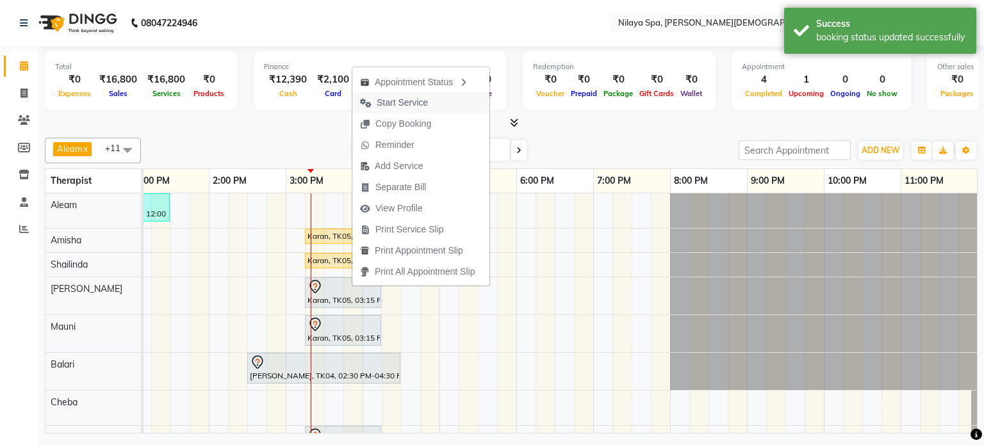
click at [402, 97] on span "Start Service" at bounding box center [402, 102] width 51 height 13
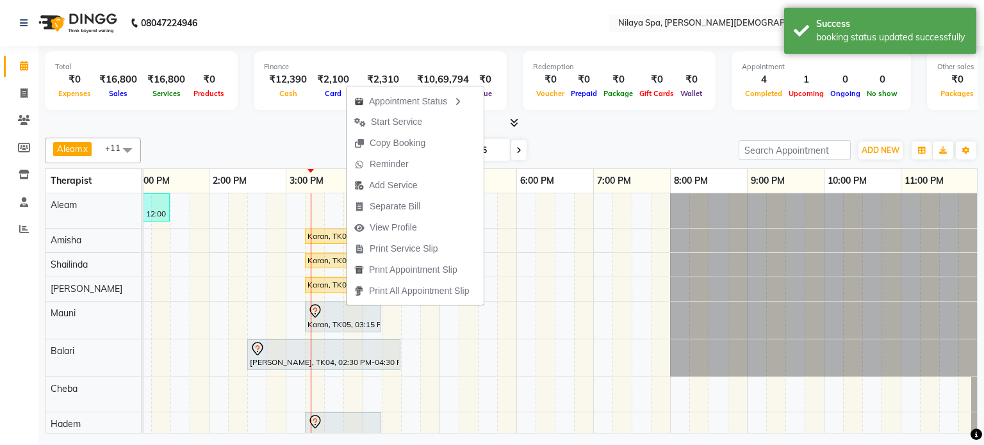
drag, startPoint x: 386, startPoint y: 123, endPoint x: 382, endPoint y: 145, distance: 22.8
click at [383, 127] on span "Start Service" at bounding box center [396, 121] width 51 height 13
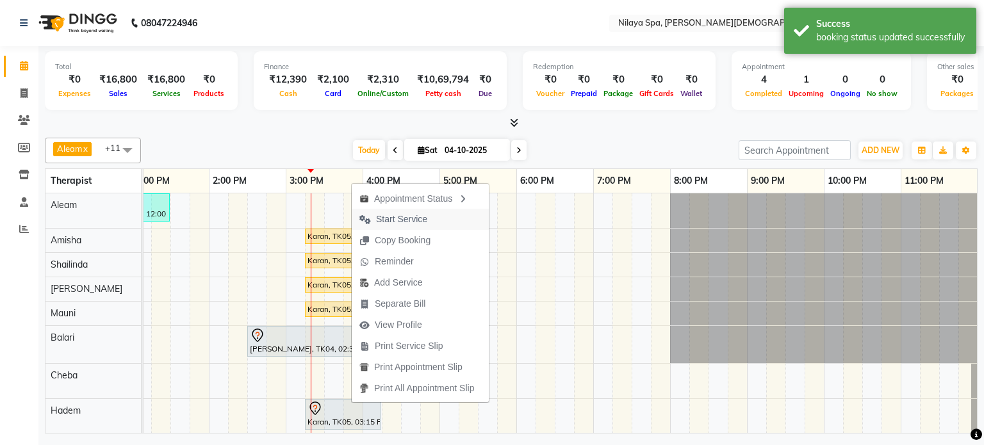
click at [401, 219] on span "Start Service" at bounding box center [401, 219] width 51 height 13
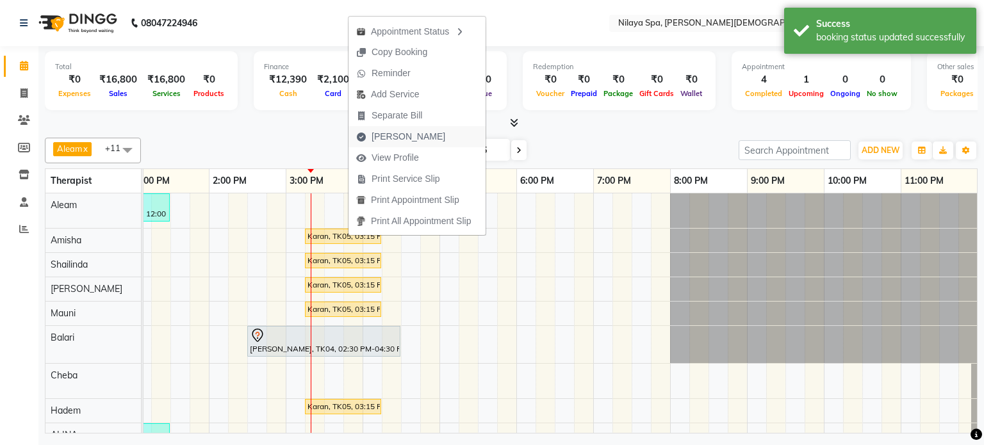
click at [370, 130] on span "[PERSON_NAME]" at bounding box center [401, 136] width 104 height 21
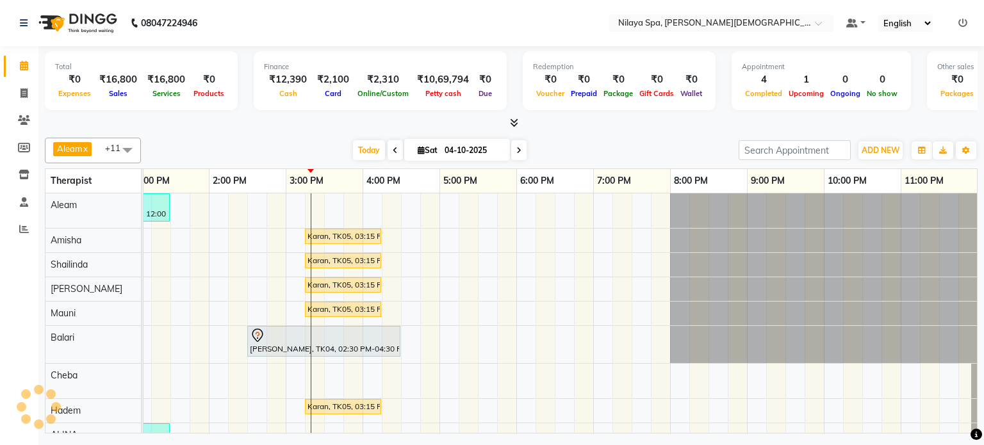
select select "8694"
select select "service"
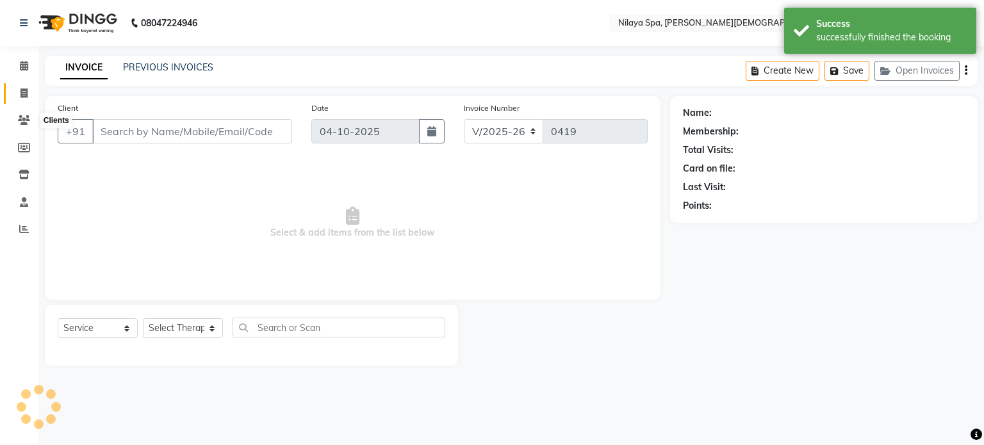
type input "76******02"
select select "87835"
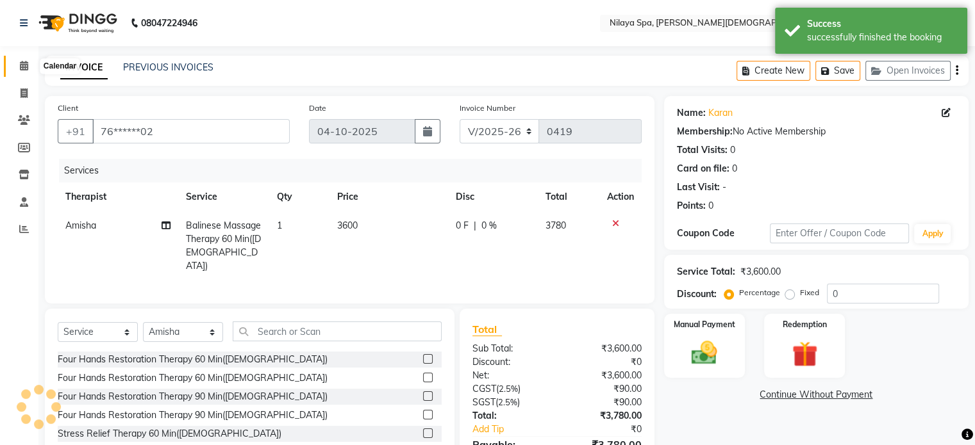
click at [24, 73] on span at bounding box center [24, 66] width 22 height 15
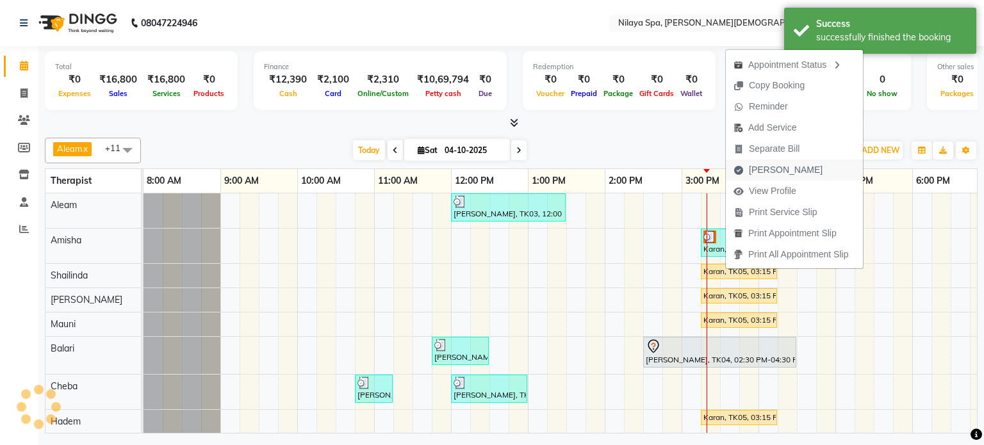
click at [776, 172] on span "[PERSON_NAME]" at bounding box center [786, 169] width 74 height 13
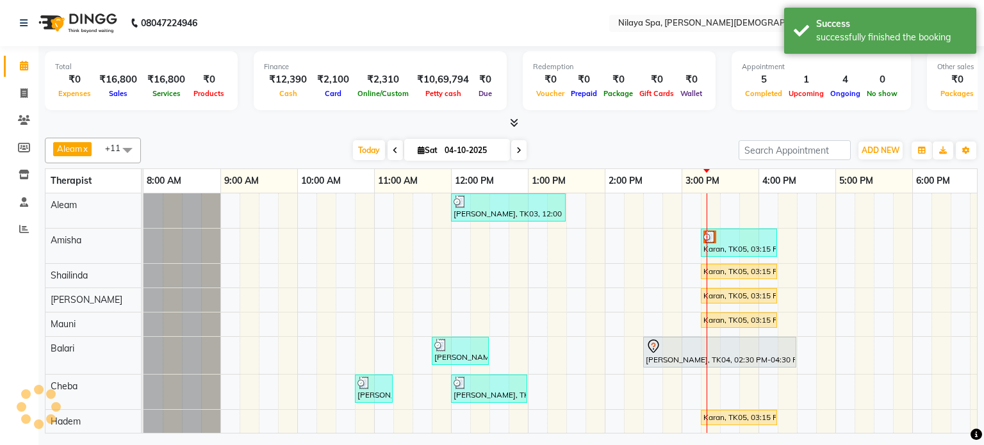
select select "8694"
select select "service"
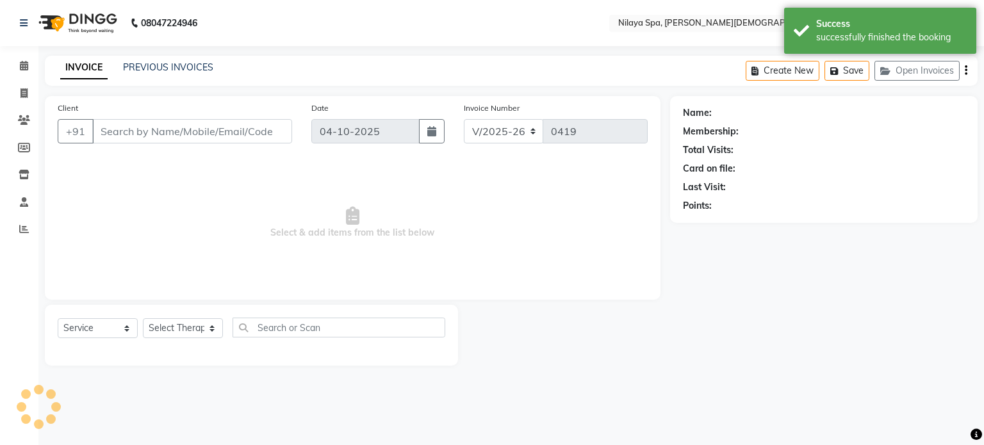
type input "76******02"
select select "87836"
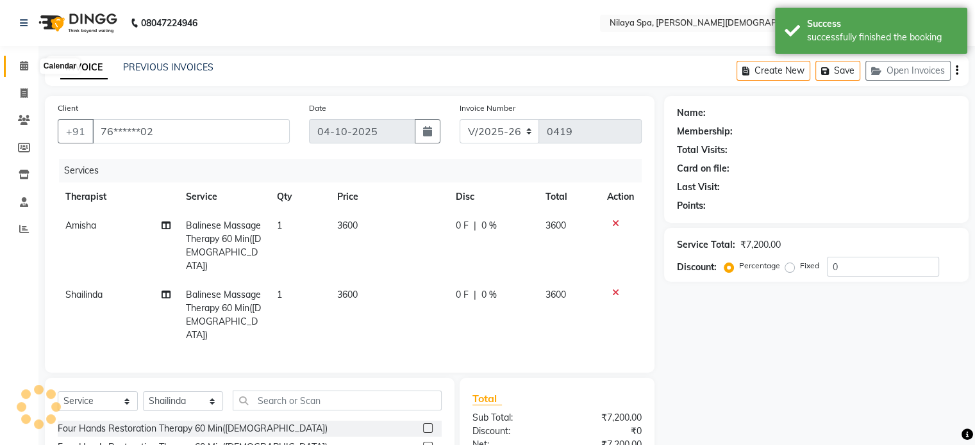
click at [22, 67] on icon at bounding box center [24, 66] width 8 height 10
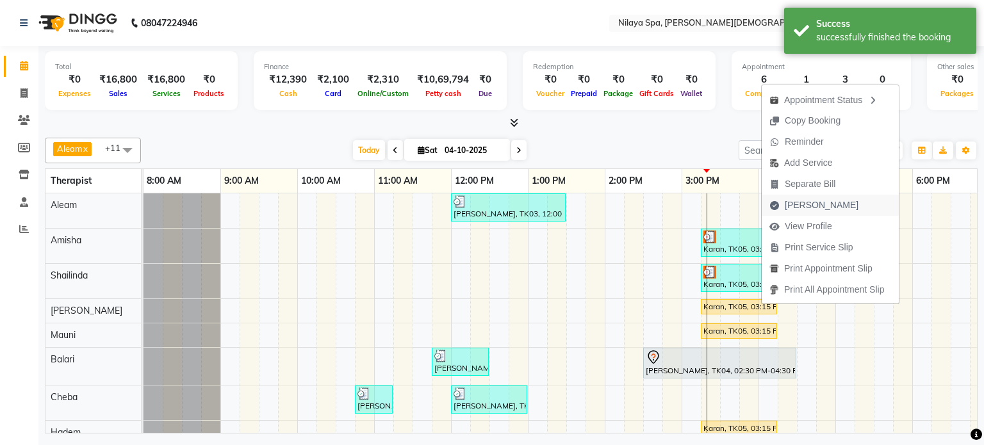
click at [788, 204] on span "[PERSON_NAME]" at bounding box center [822, 205] width 74 height 13
select select "service"
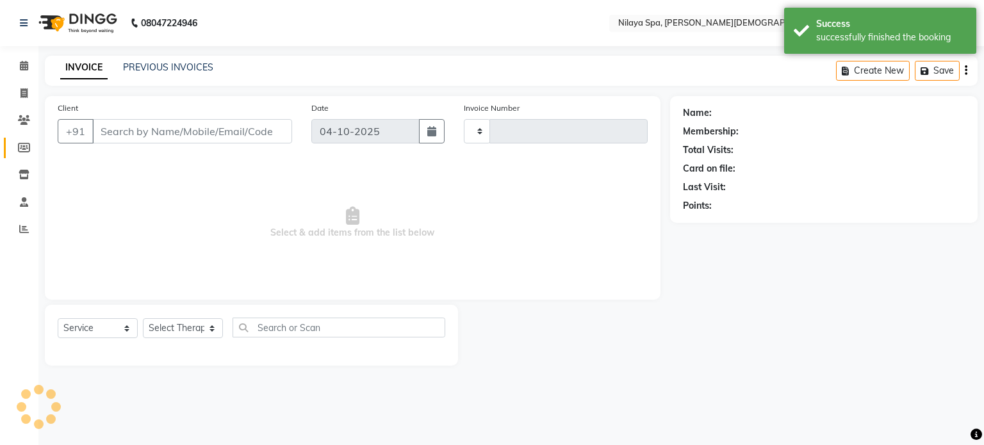
type input "0419"
select select "8694"
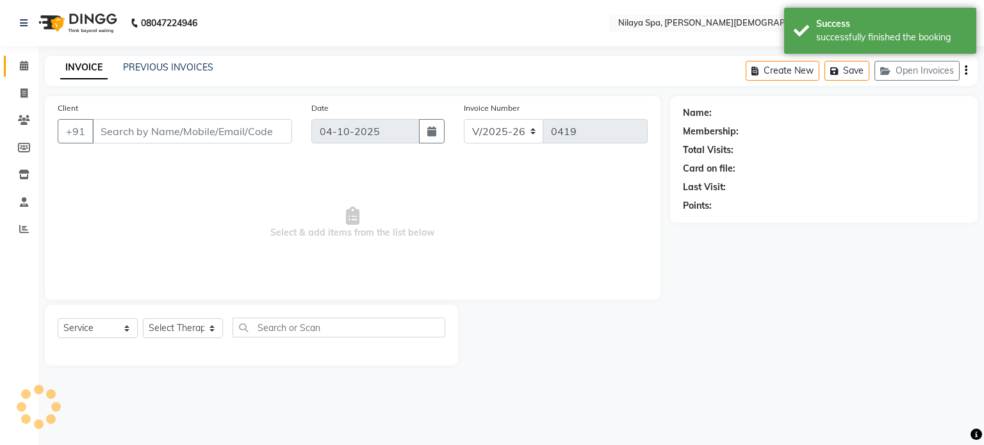
type input "76******02"
select select "87837"
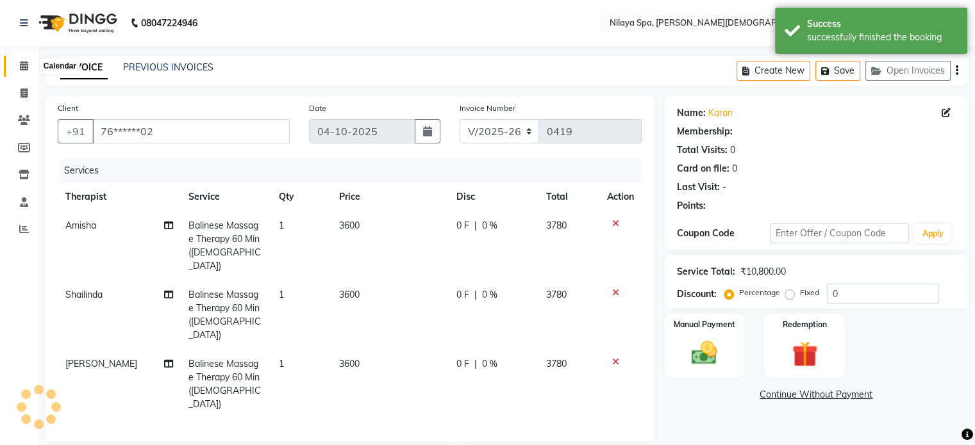
click at [15, 65] on span at bounding box center [24, 66] width 22 height 15
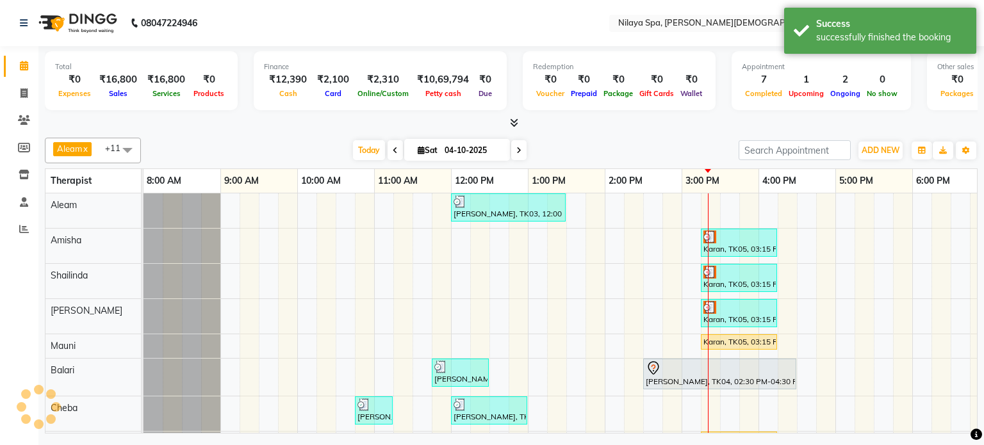
scroll to position [64, 0]
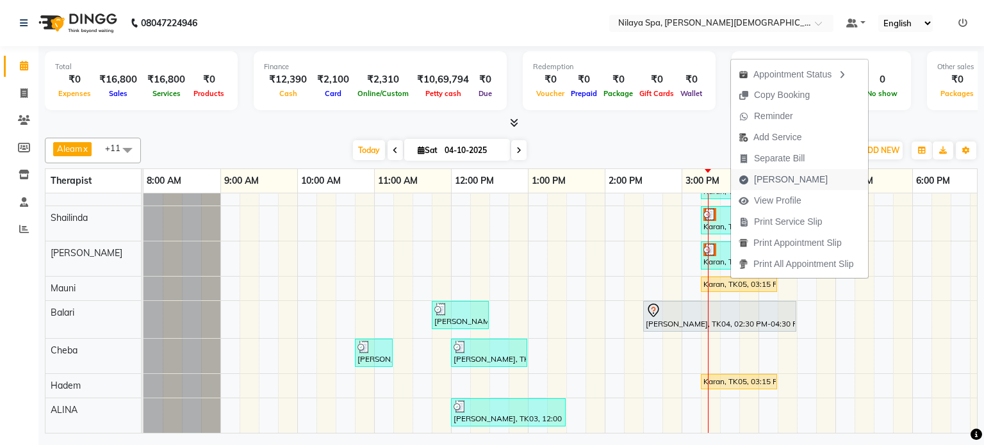
click at [777, 176] on span "[PERSON_NAME]" at bounding box center [791, 179] width 74 height 13
select select "8694"
select select "service"
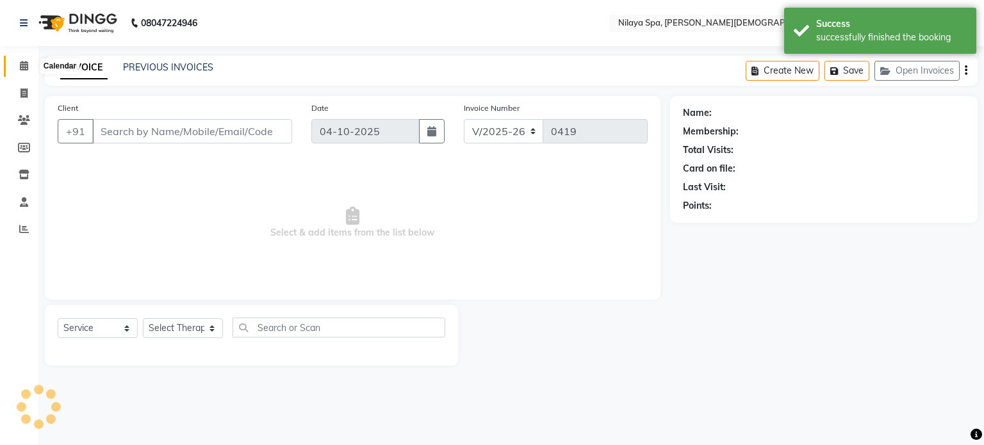
type input "76******02"
select select "87839"
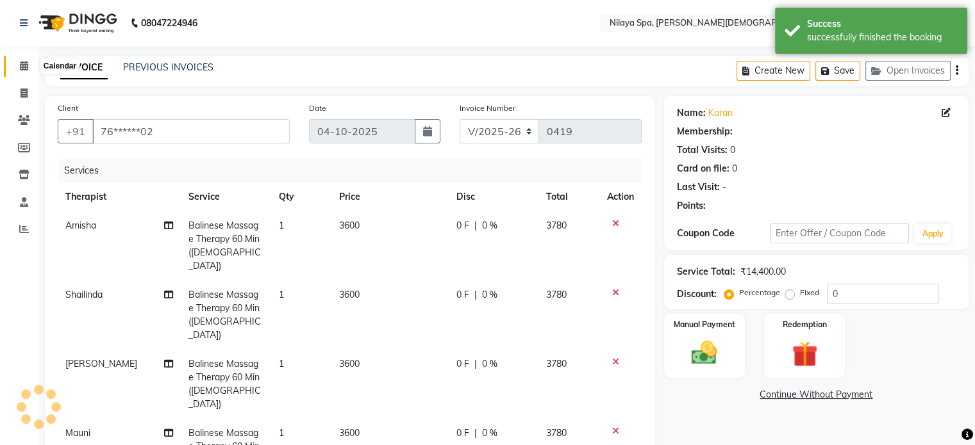
click at [25, 69] on icon at bounding box center [24, 66] width 8 height 10
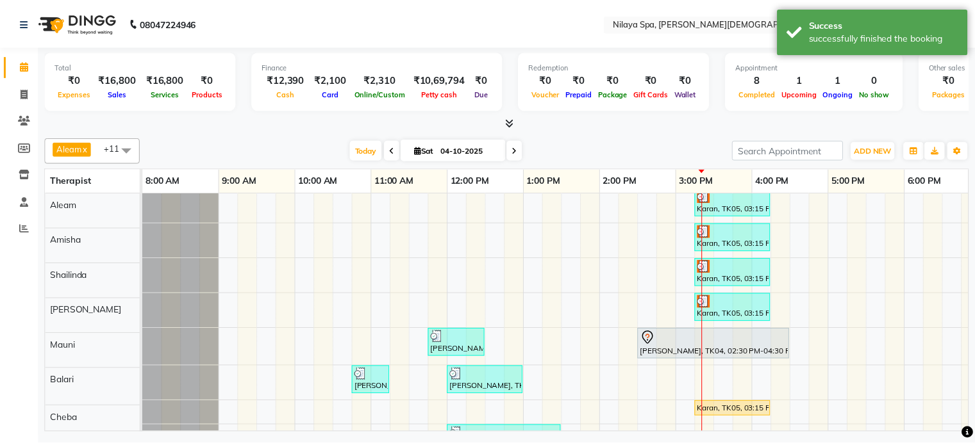
scroll to position [77, 0]
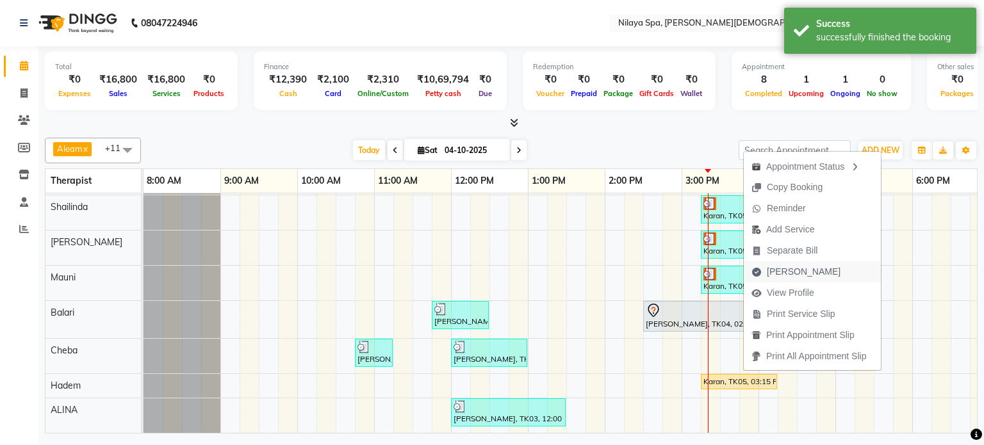
click at [784, 272] on span "[PERSON_NAME]" at bounding box center [804, 271] width 74 height 13
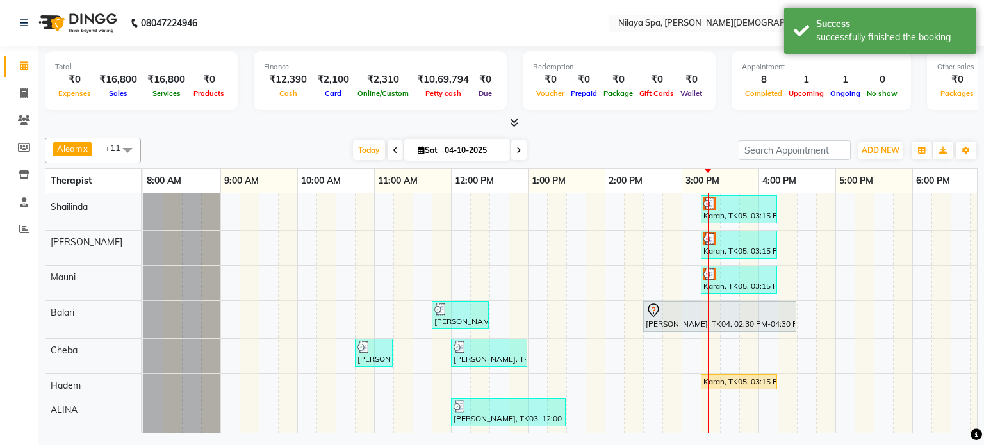
select select "service"
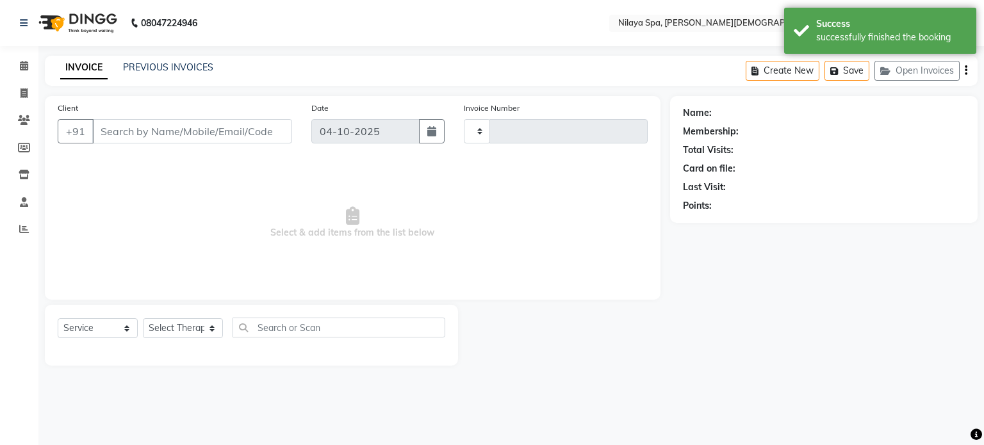
type input "0419"
select select "8694"
type input "76******02"
select select "92105"
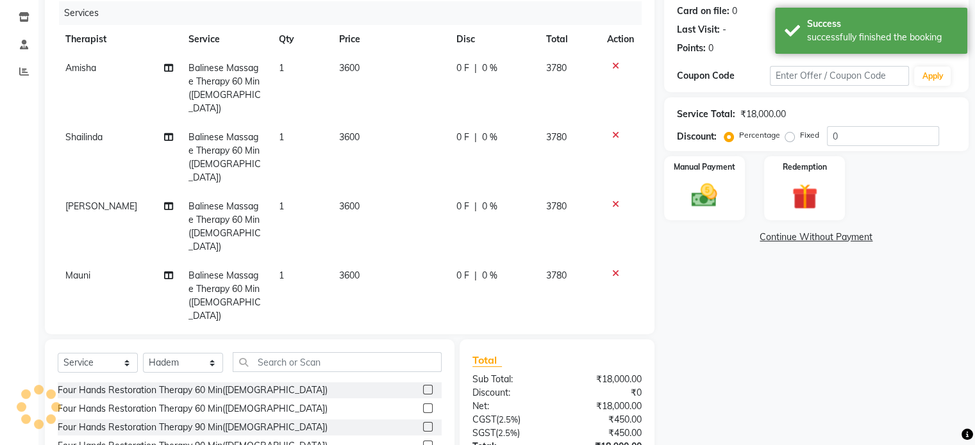
scroll to position [192, 0]
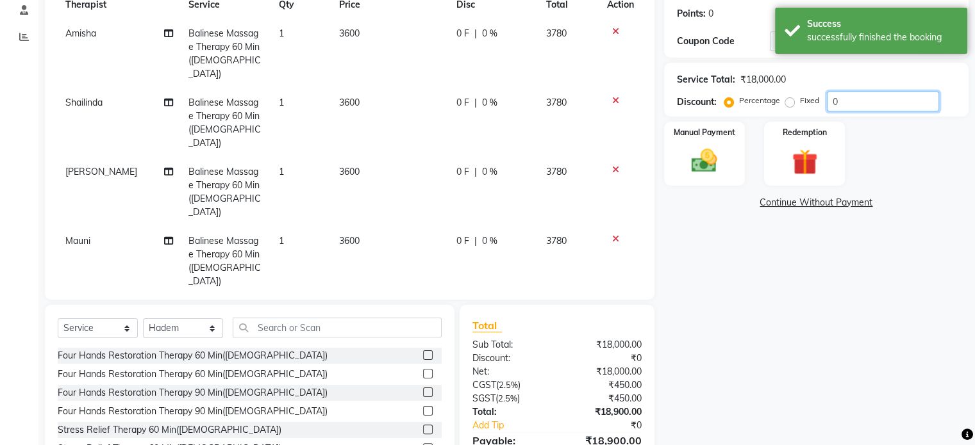
click at [870, 106] on input "0" at bounding box center [883, 102] width 112 height 20
type input "10"
click at [720, 346] on div "Name: Karan Membership: No Active Membership Total Visits: 0 Card on file: 0 La…" at bounding box center [821, 199] width 314 height 590
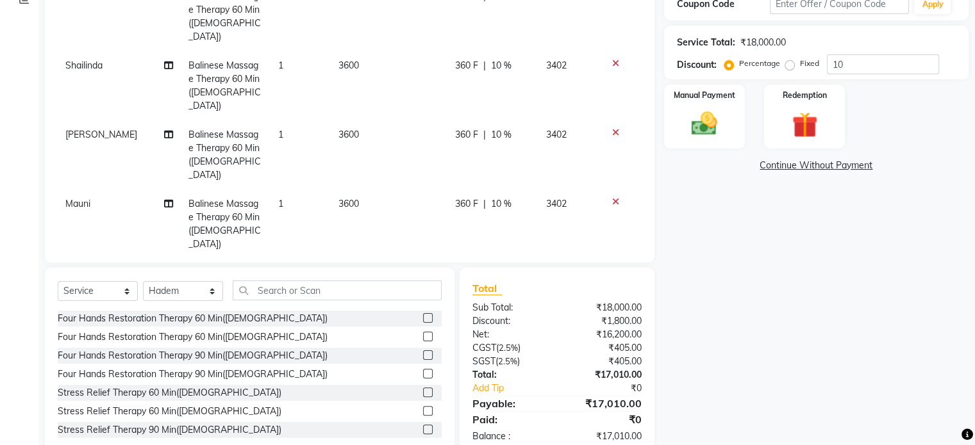
scroll to position [260, 0]
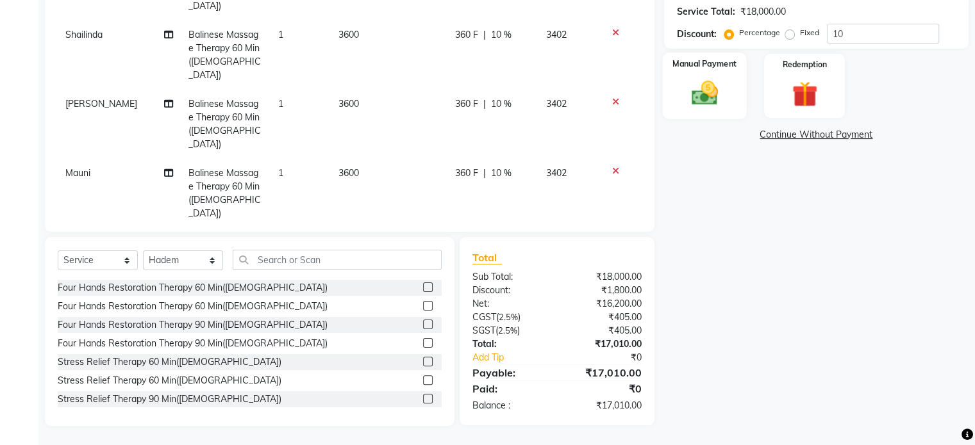
click at [713, 78] on img at bounding box center [704, 93] width 43 height 31
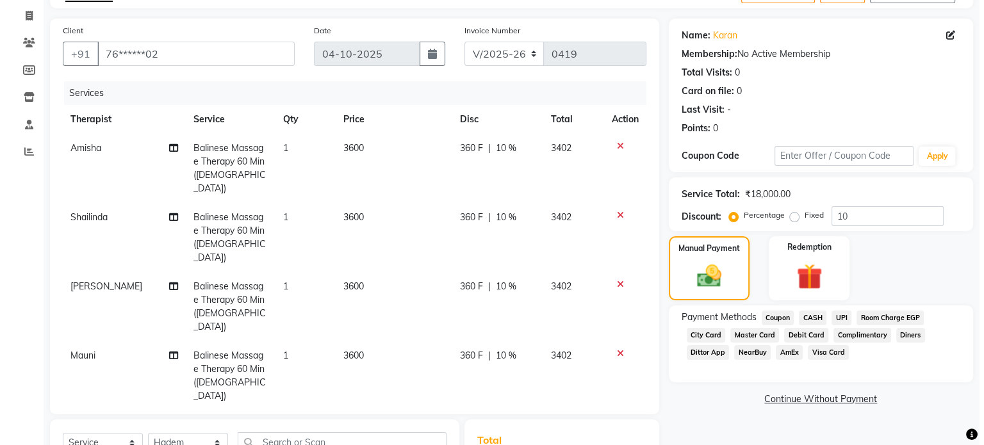
scroll to position [4, 0]
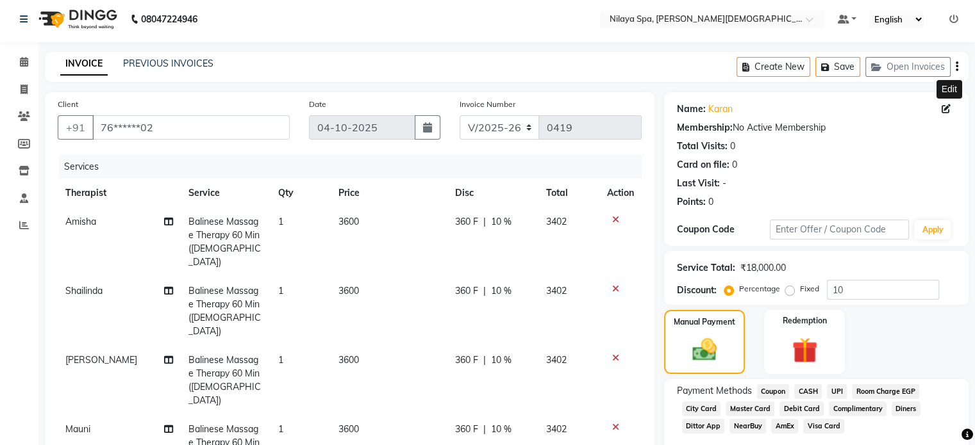
click at [944, 106] on icon at bounding box center [945, 108] width 9 height 9
select select "[DEMOGRAPHIC_DATA]"
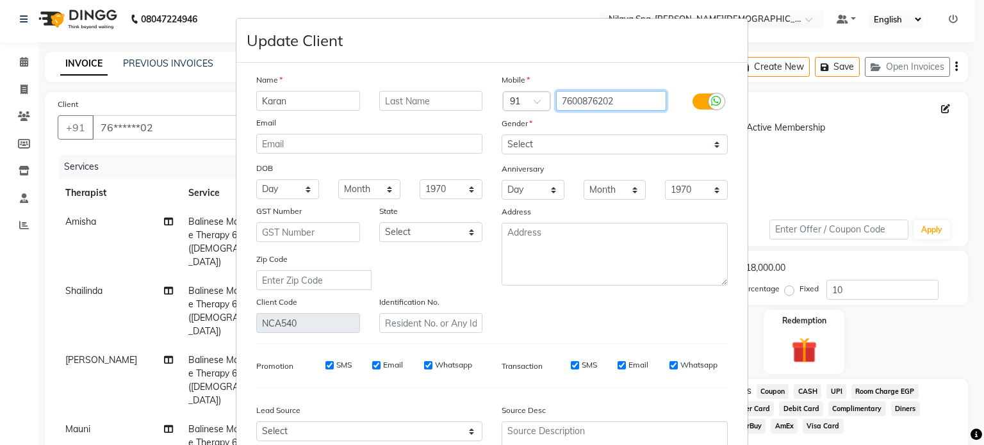
click at [613, 98] on input "7600876202" at bounding box center [611, 101] width 111 height 20
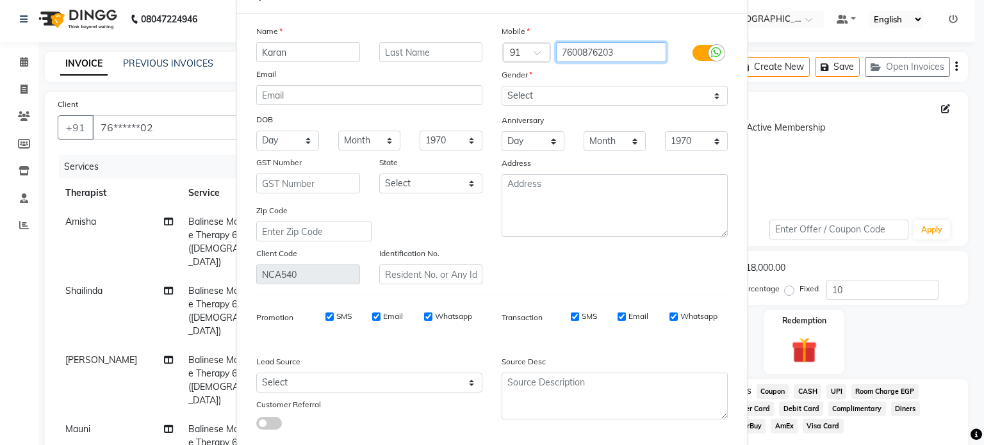
scroll to position [129, 0]
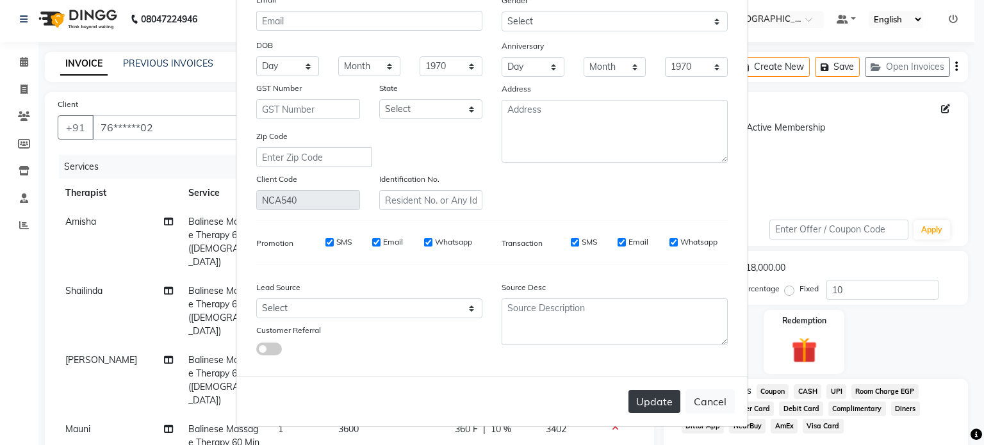
type input "7600876203"
click at [642, 397] on button "Update" at bounding box center [655, 401] width 52 height 23
type input "76******03"
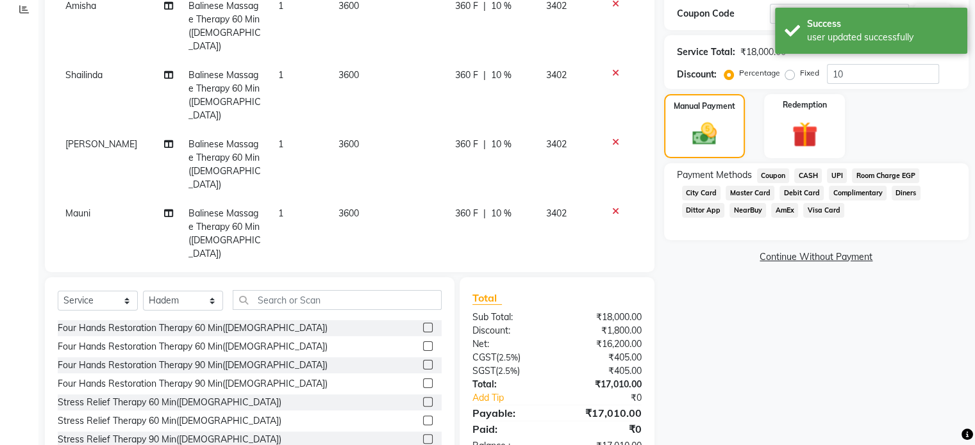
scroll to position [260, 0]
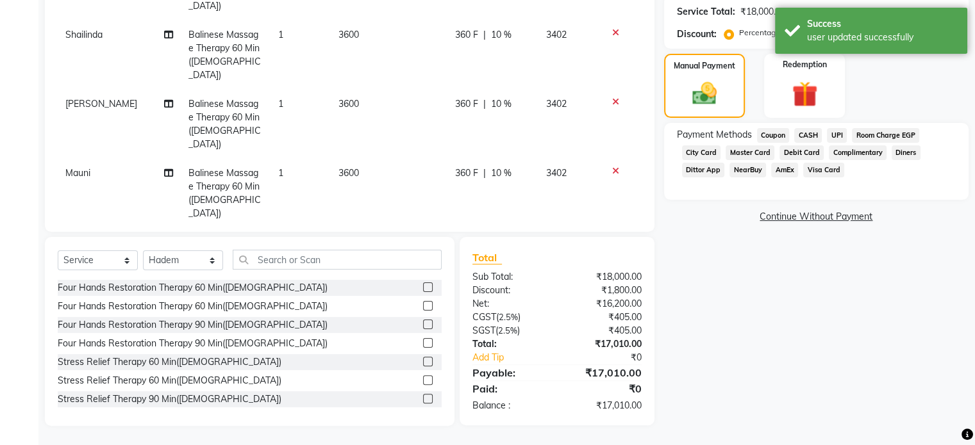
click at [813, 134] on span "CASH" at bounding box center [808, 135] width 28 height 15
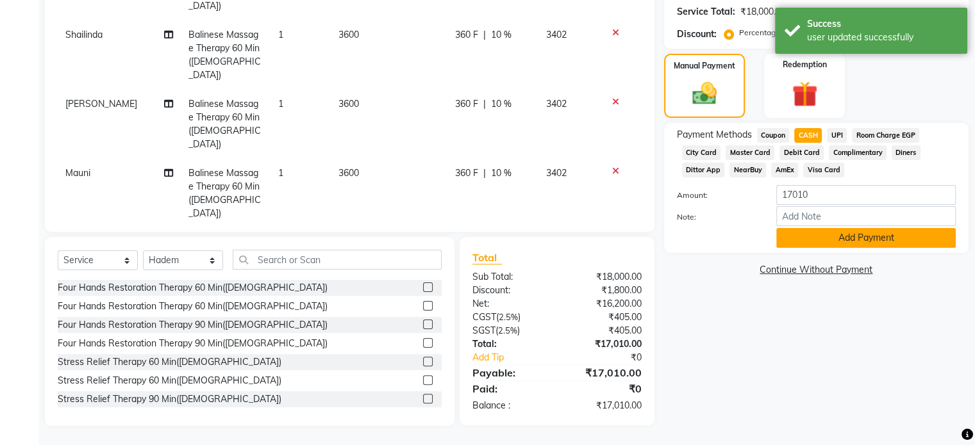
click at [861, 240] on button "Add Payment" at bounding box center [865, 238] width 179 height 20
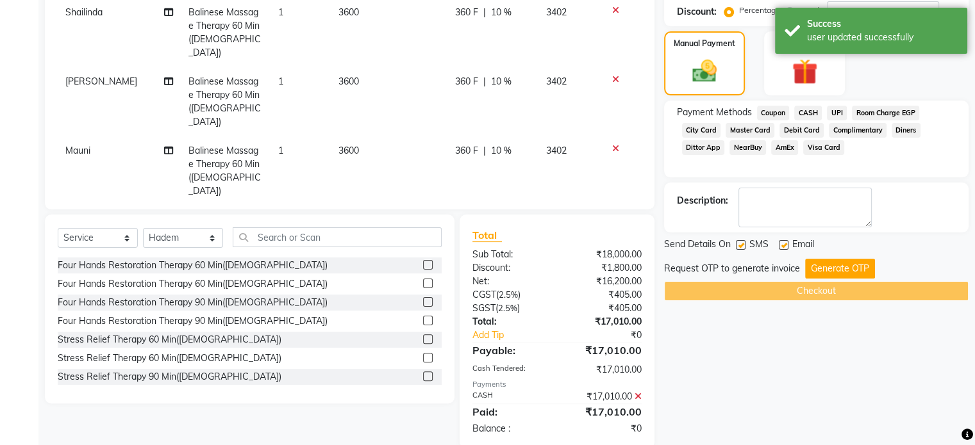
scroll to position [305, 0]
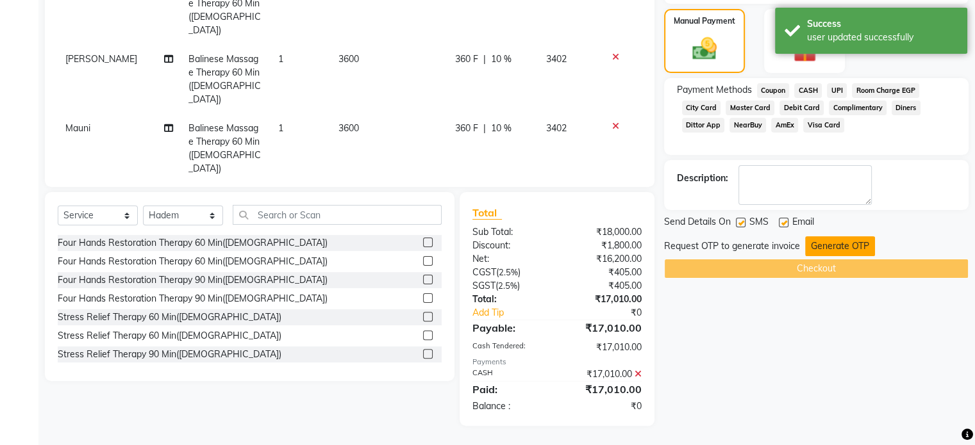
click at [846, 245] on button "Generate OTP" at bounding box center [840, 246] width 70 height 20
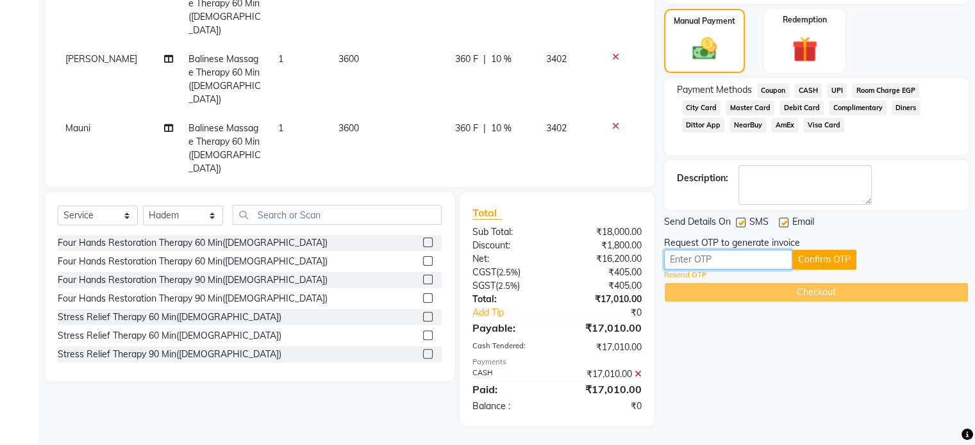
click at [749, 253] on input "text" at bounding box center [728, 260] width 128 height 20
type input "1137"
click at [817, 261] on button "Confirm OTP" at bounding box center [824, 260] width 64 height 20
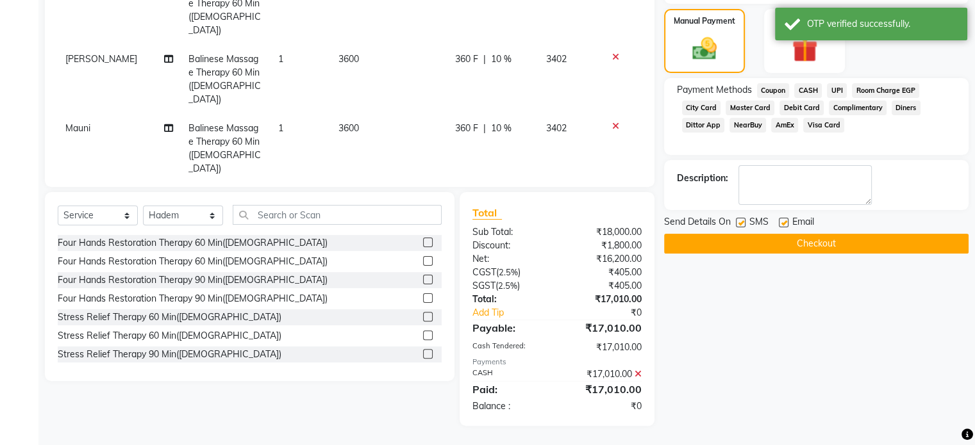
click at [825, 241] on button "Checkout" at bounding box center [816, 244] width 304 height 20
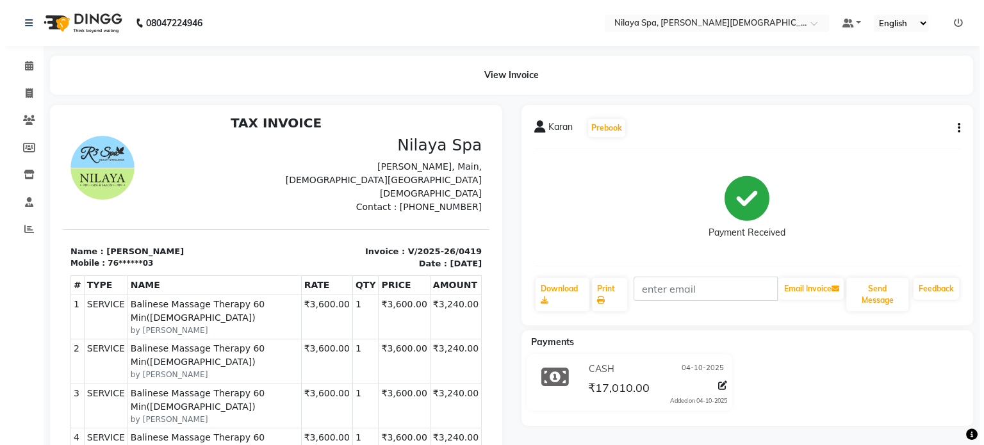
scroll to position [10, 0]
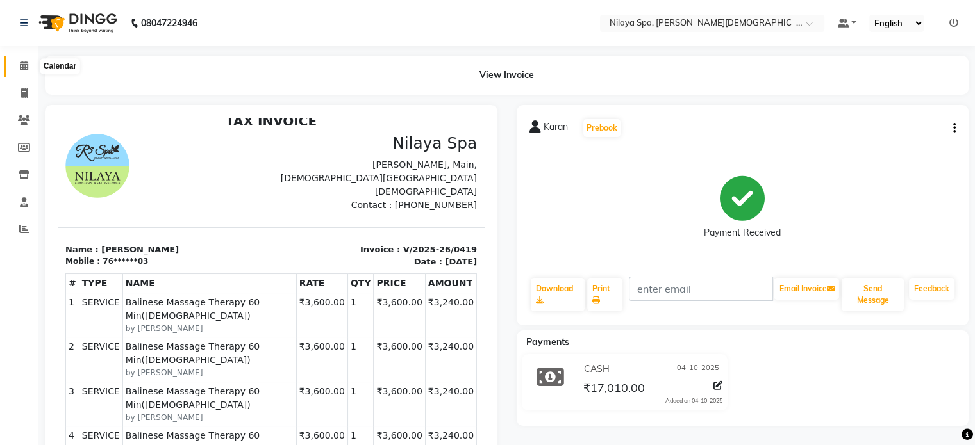
click at [22, 65] on icon at bounding box center [24, 66] width 8 height 10
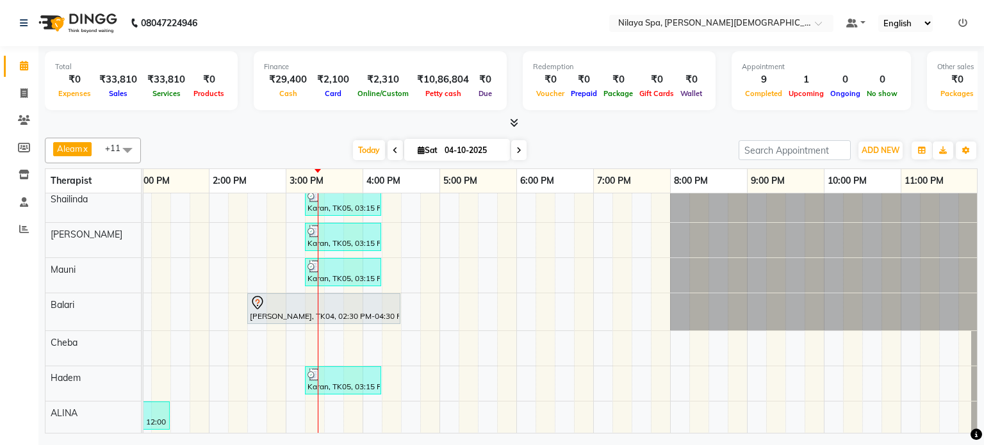
scroll to position [87, 0]
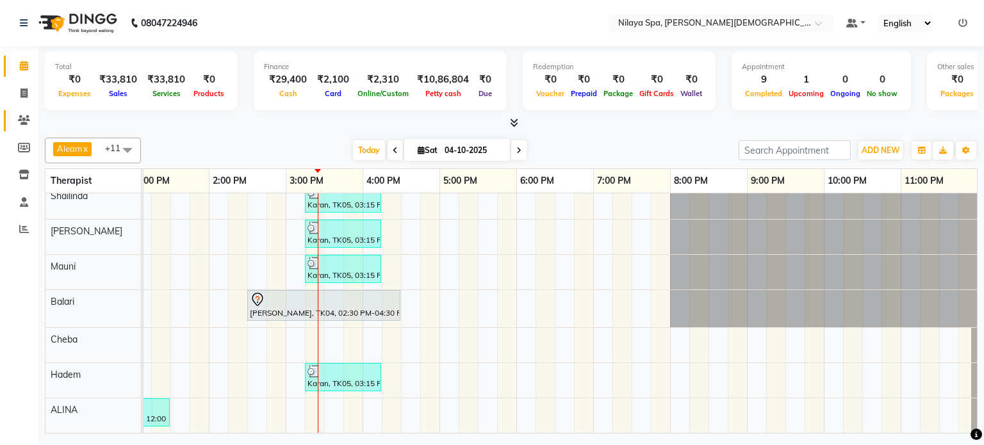
click at [10, 117] on link "Clients" at bounding box center [19, 120] width 31 height 21
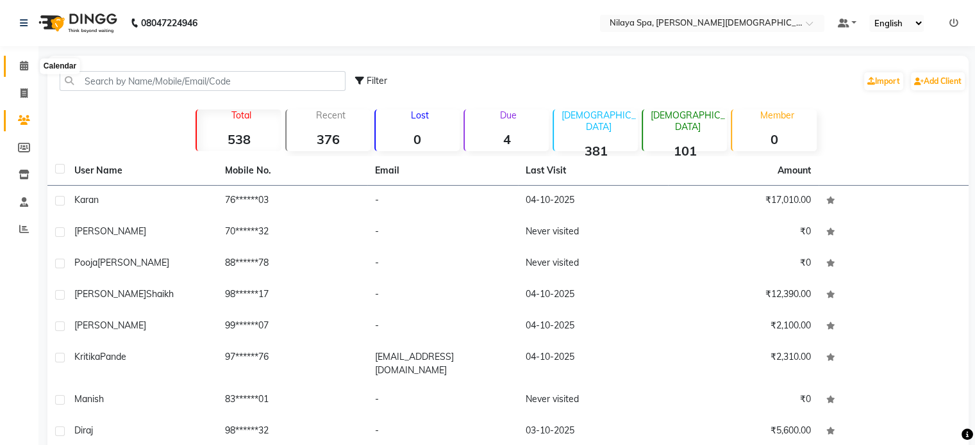
click at [21, 67] on icon at bounding box center [24, 66] width 8 height 10
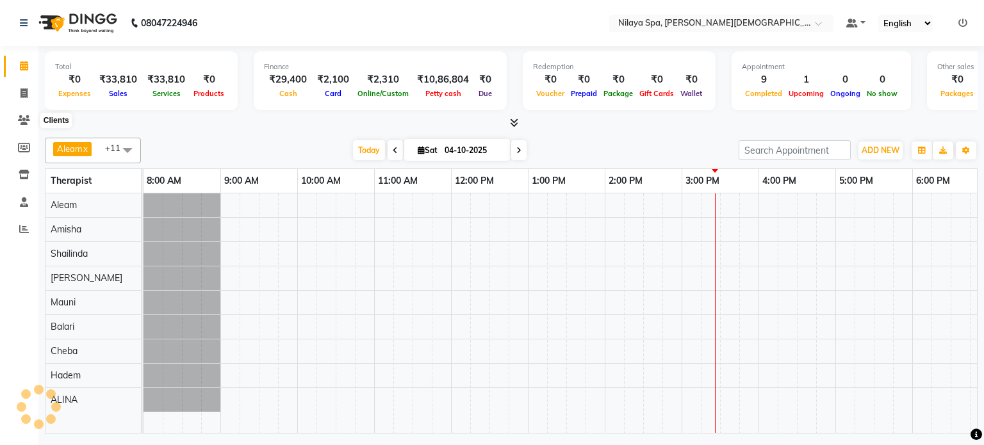
scroll to position [0, 396]
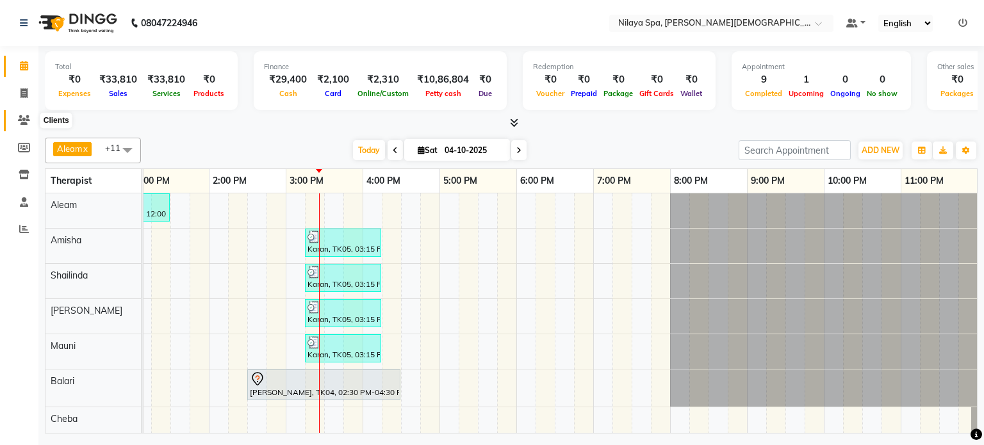
click at [22, 121] on icon at bounding box center [24, 120] width 12 height 10
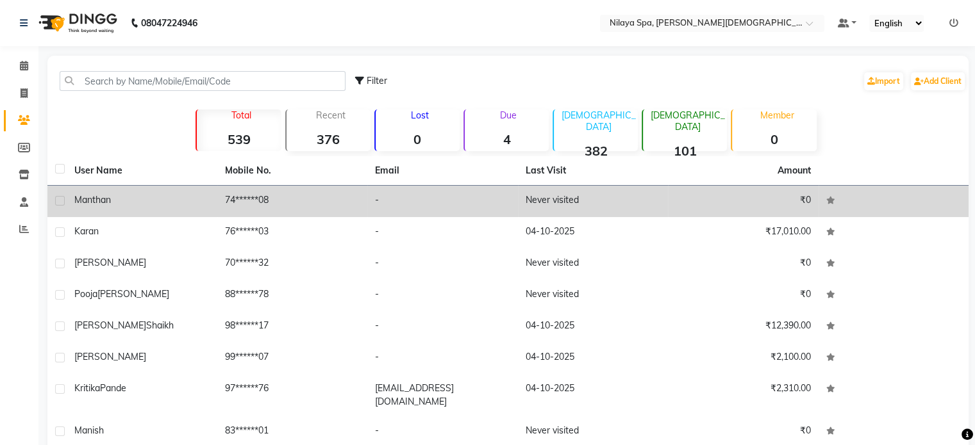
click at [326, 207] on td "74******08" at bounding box center [292, 201] width 151 height 31
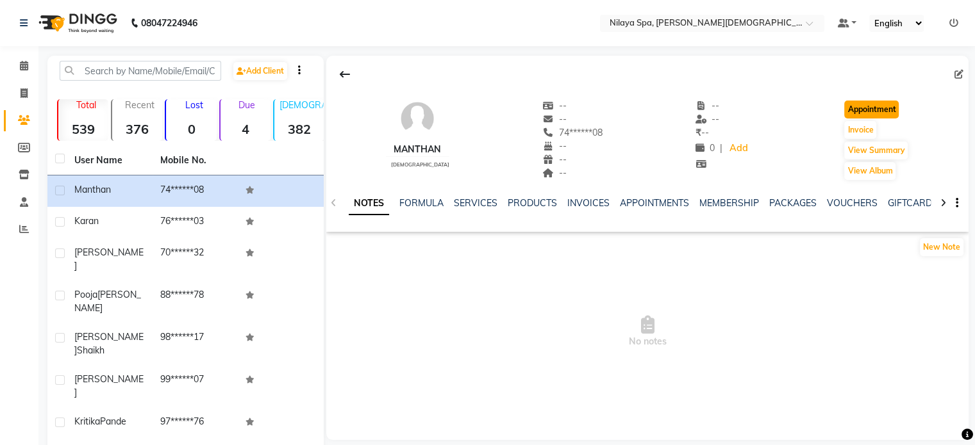
click at [865, 112] on button "Appointment" at bounding box center [871, 110] width 54 height 18
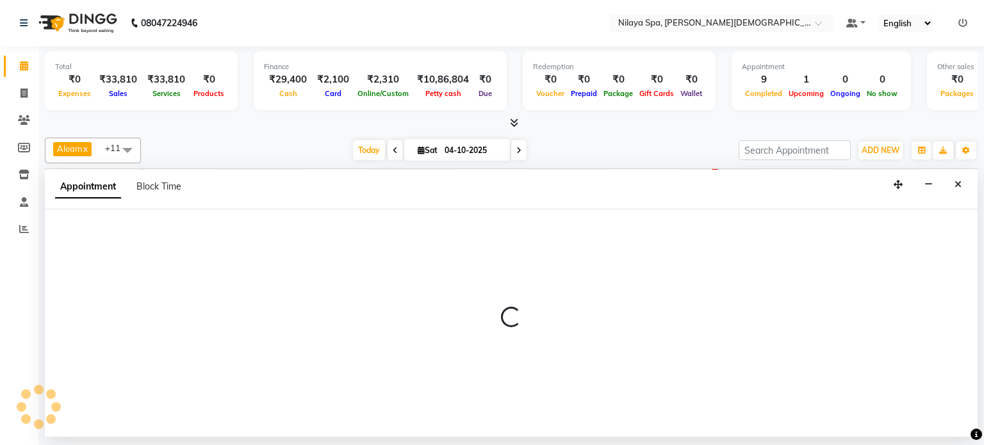
select select "540"
select select "tentative"
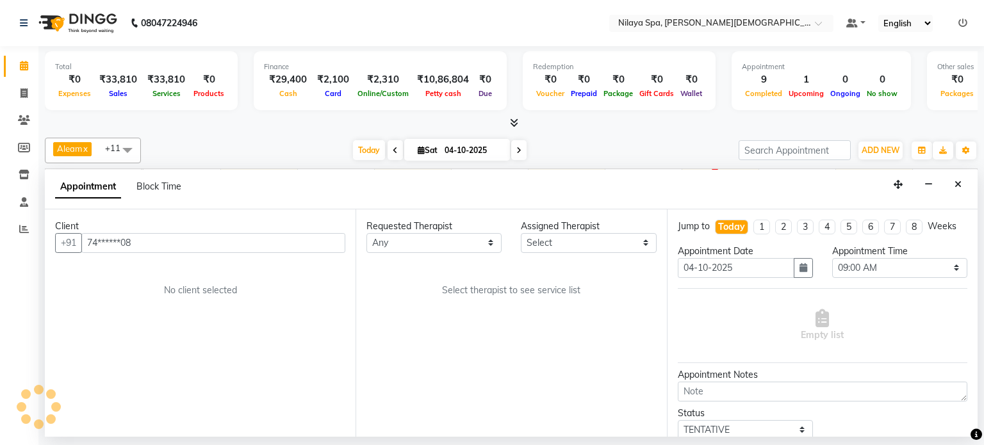
scroll to position [0, 396]
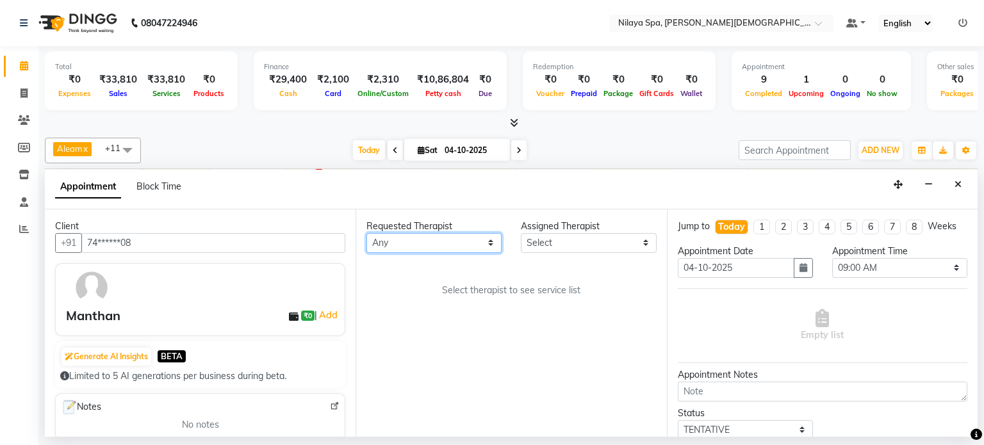
click at [460, 243] on select "Any Aleam [PERSON_NAME] [PERSON_NAME] [PERSON_NAME] [PERSON_NAME] [PERSON_NAME]" at bounding box center [434, 243] width 135 height 20
select select "87834"
click at [367, 233] on select "Any Aleam [PERSON_NAME] [PERSON_NAME] [PERSON_NAME] [PERSON_NAME] [PERSON_NAME]" at bounding box center [434, 243] width 135 height 20
select select "87834"
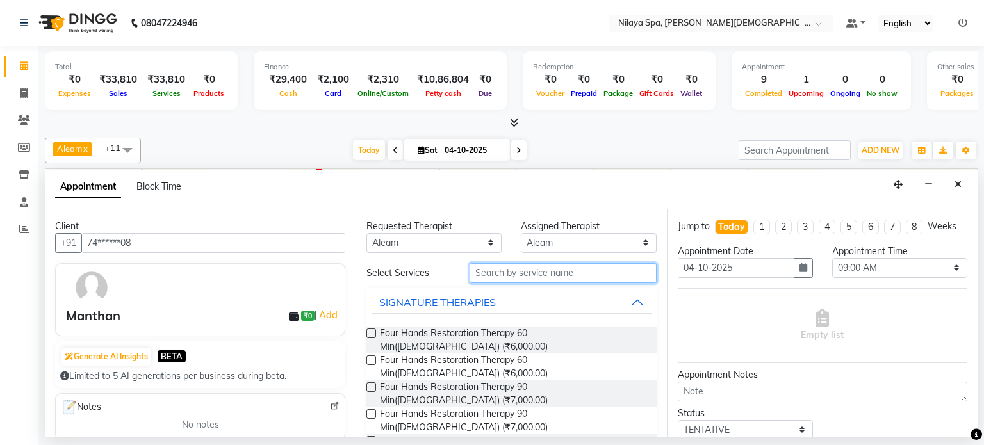
click at [549, 271] on input "text" at bounding box center [563, 273] width 187 height 20
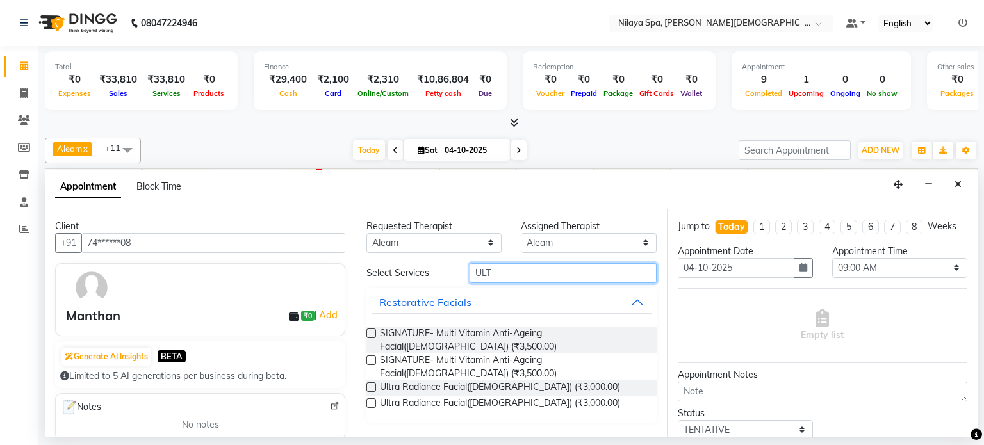
type input "ULT"
click at [374, 384] on label at bounding box center [372, 388] width 10 height 10
click at [374, 385] on input "checkbox" at bounding box center [371, 389] width 8 height 8
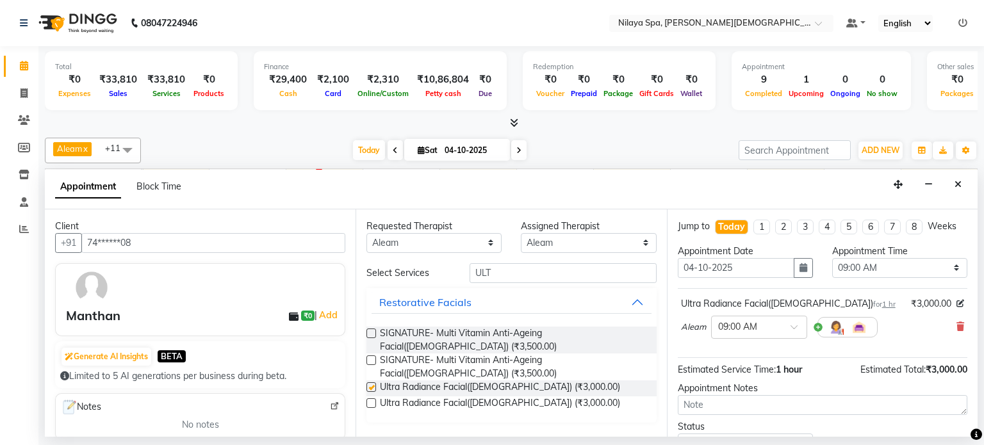
checkbox input "false"
click at [731, 324] on input "text" at bounding box center [746, 326] width 56 height 13
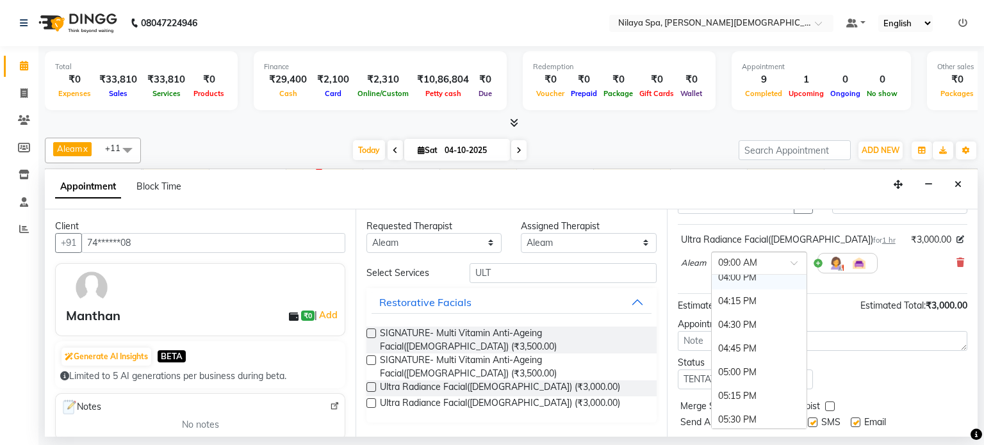
scroll to position [705, 0]
click at [734, 387] on div "05:30 PM" at bounding box center [759, 388] width 95 height 24
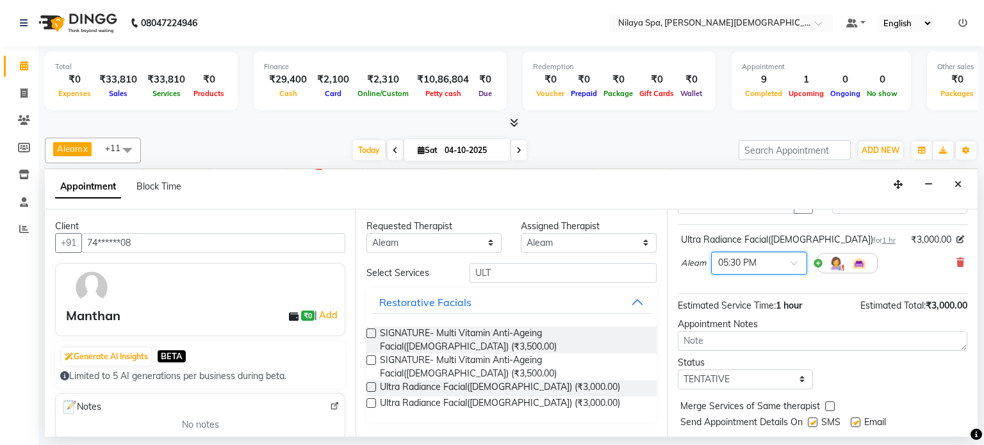
scroll to position [97, 0]
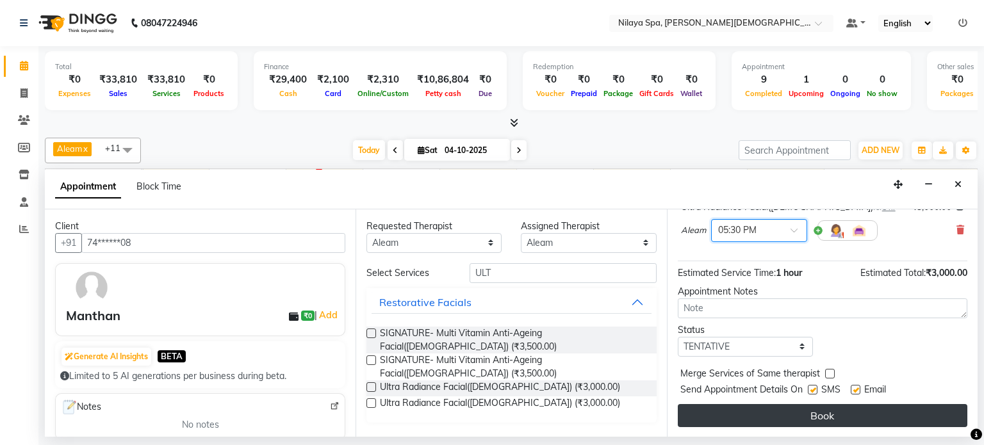
click at [781, 410] on button "Book" at bounding box center [823, 415] width 290 height 23
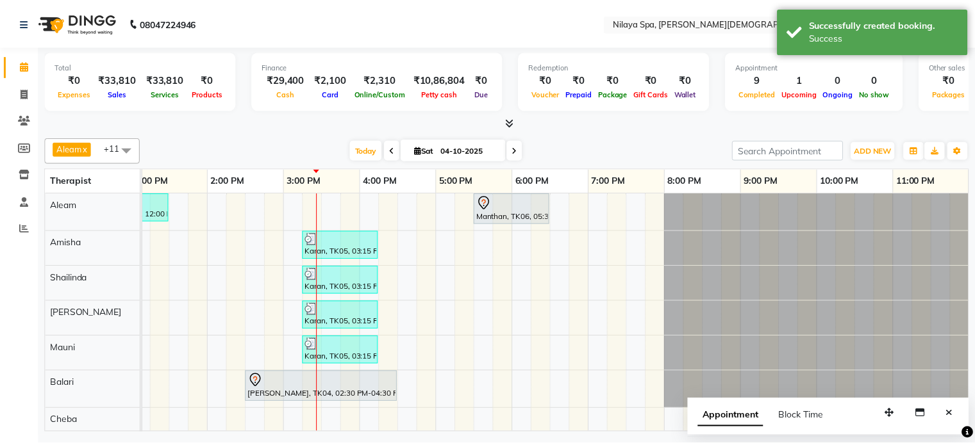
scroll to position [0, 0]
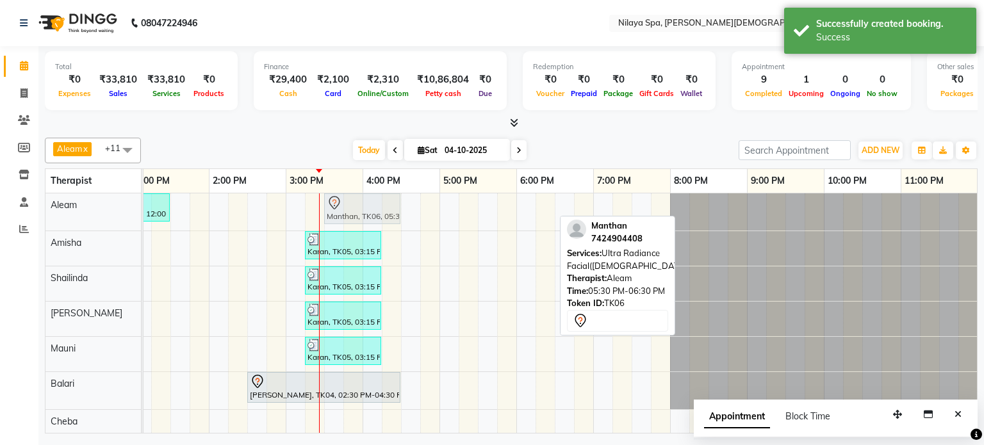
drag, startPoint x: 488, startPoint y: 207, endPoint x: 339, endPoint y: 212, distance: 149.4
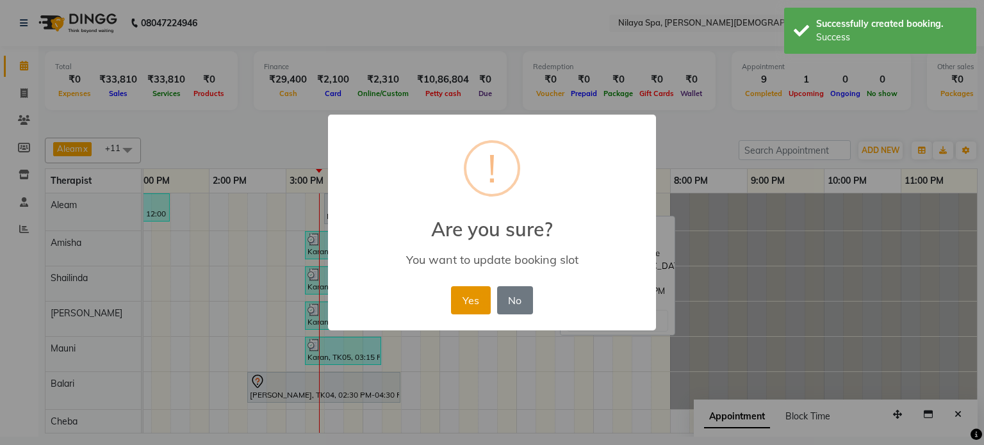
click at [465, 299] on button "Yes" at bounding box center [470, 300] width 39 height 28
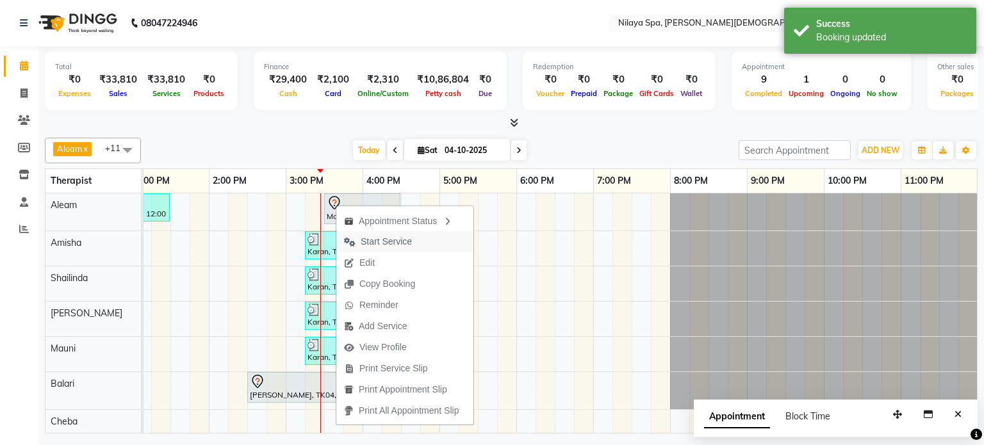
click at [385, 242] on span "Start Service" at bounding box center [386, 241] width 51 height 13
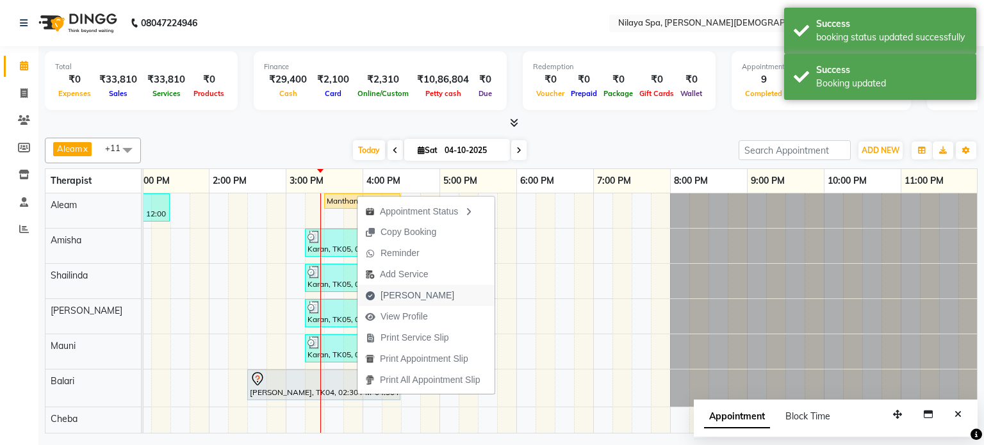
click at [384, 290] on span "[PERSON_NAME]" at bounding box center [418, 295] width 74 height 13
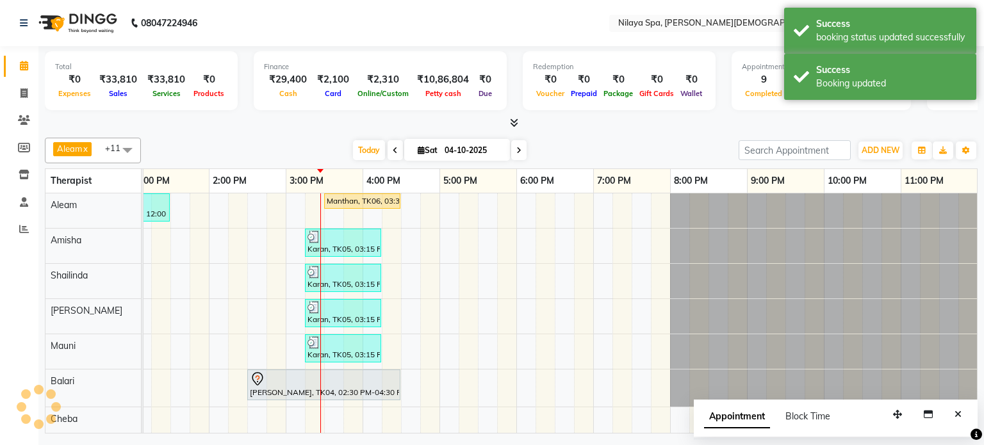
select select "8694"
select select "service"
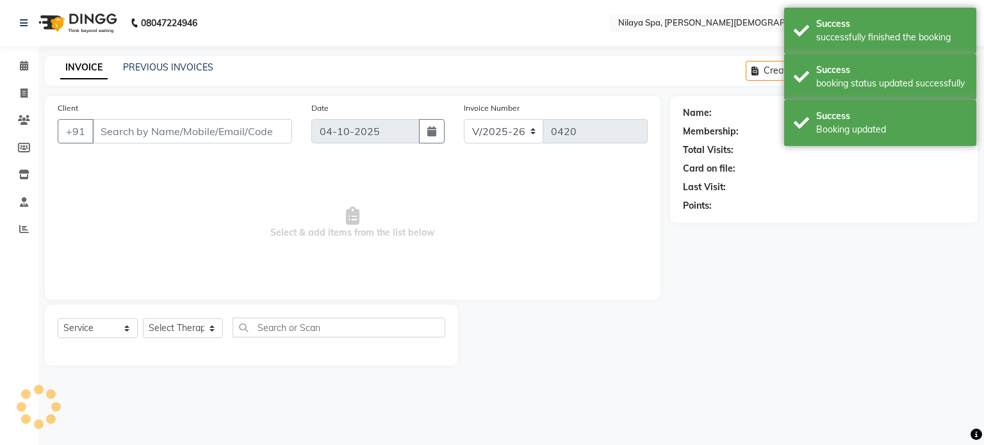
type input "74******08"
select select "87834"
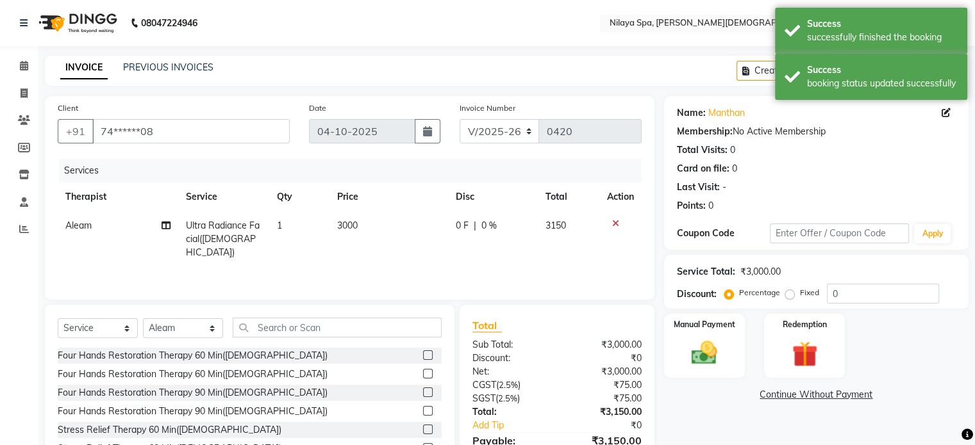
scroll to position [64, 0]
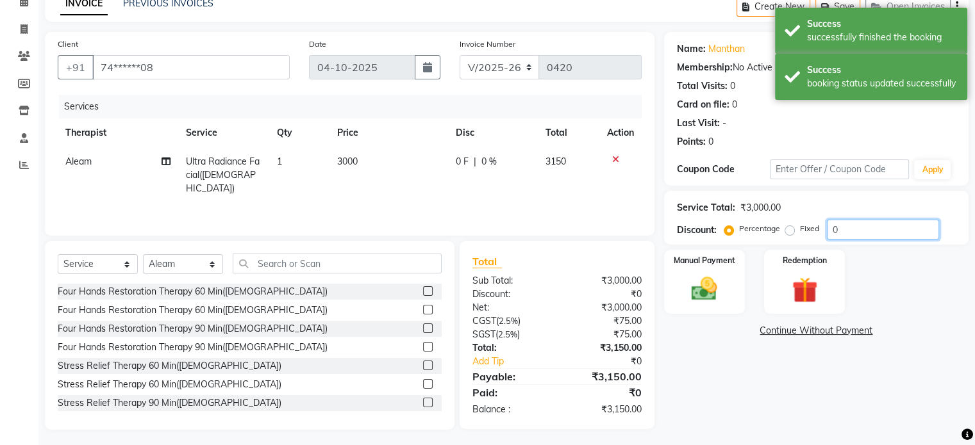
click at [863, 232] on input "0" at bounding box center [883, 230] width 112 height 20
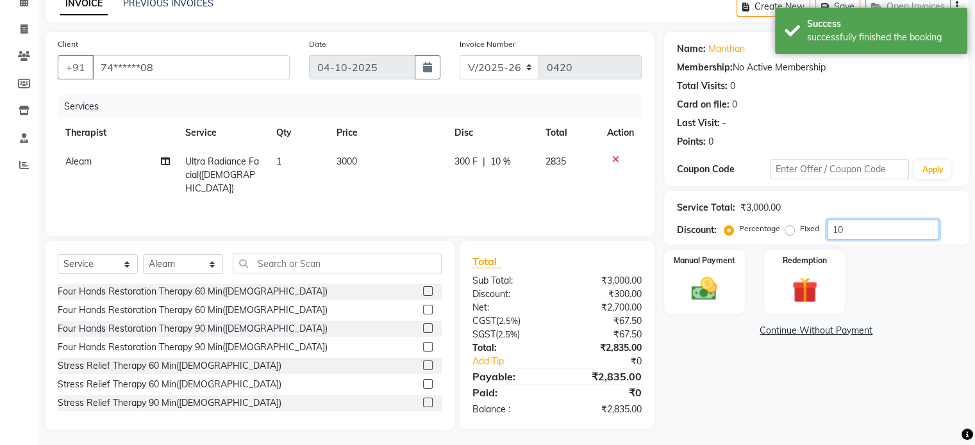
type input "10"
click at [743, 375] on div "Name: Manthan Membership: No Active Membership Total Visits: 0 Card on file: 0 …" at bounding box center [821, 231] width 314 height 398
click at [701, 354] on div "Name: Manthan Membership: No Active Membership Total Visits: 0 Card on file: 0 …" at bounding box center [821, 231] width 314 height 398
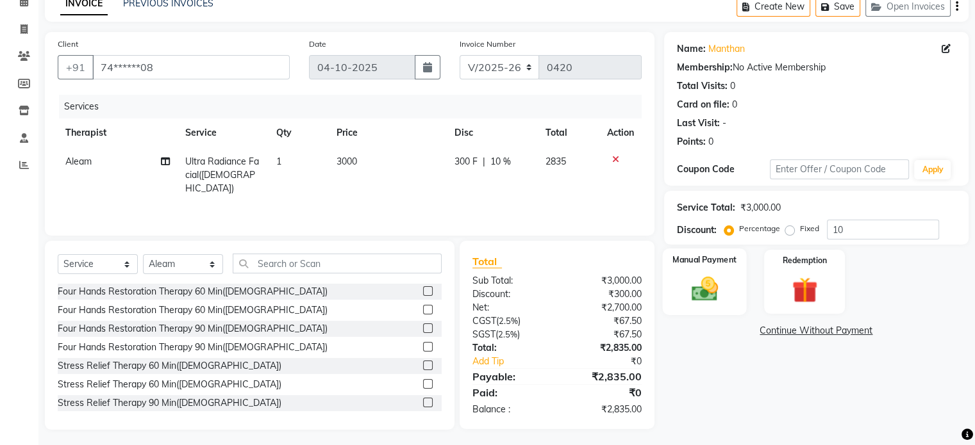
click at [707, 297] on img at bounding box center [704, 289] width 43 height 31
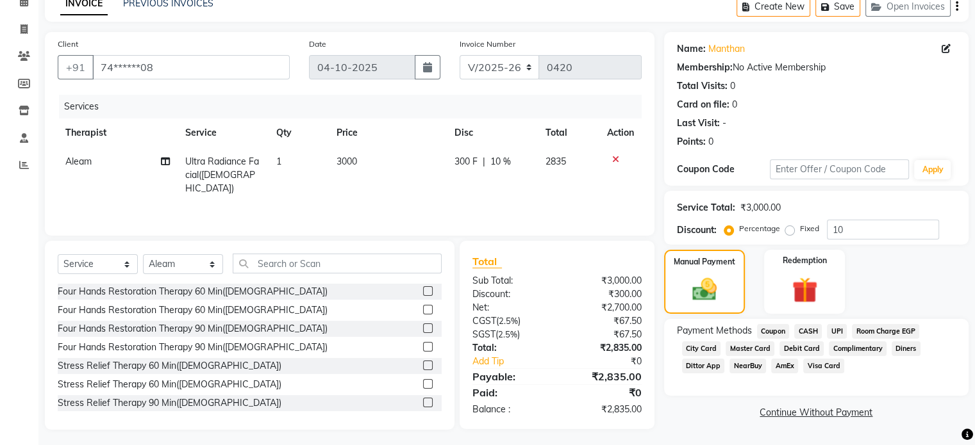
click at [811, 330] on span "CASH" at bounding box center [808, 331] width 28 height 15
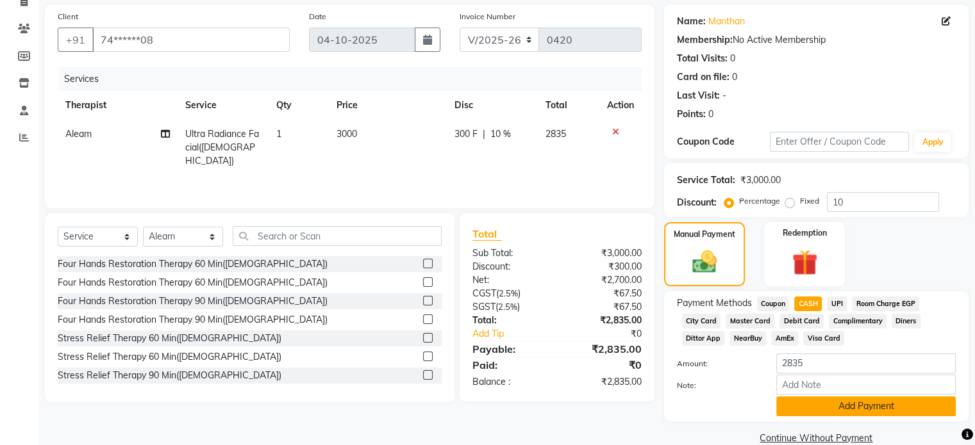
scroll to position [115, 0]
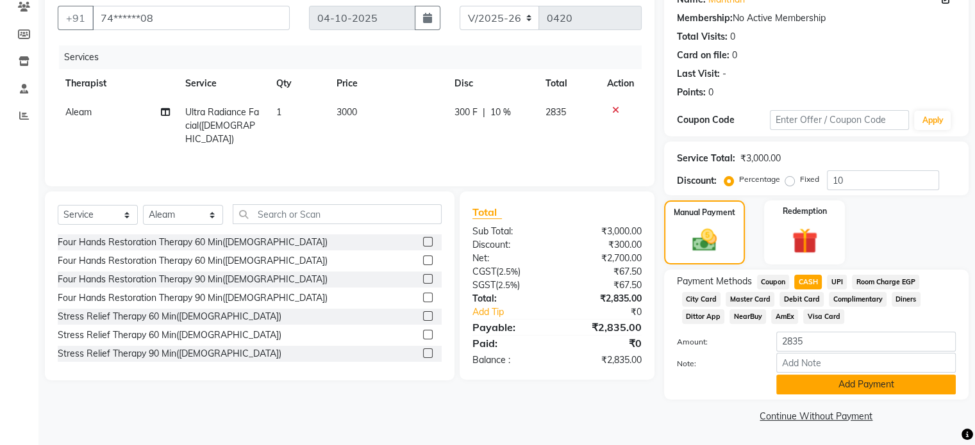
click at [818, 388] on button "Add Payment" at bounding box center [865, 385] width 179 height 20
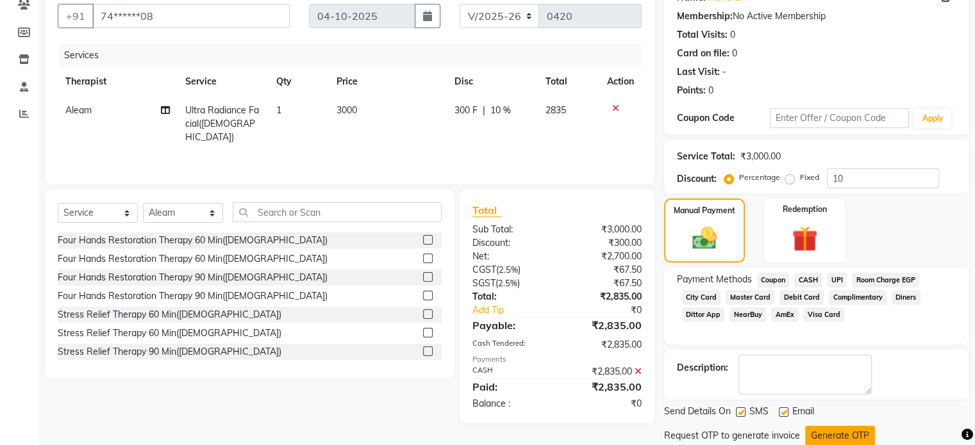
click at [830, 433] on button "Generate OTP" at bounding box center [840, 436] width 70 height 20
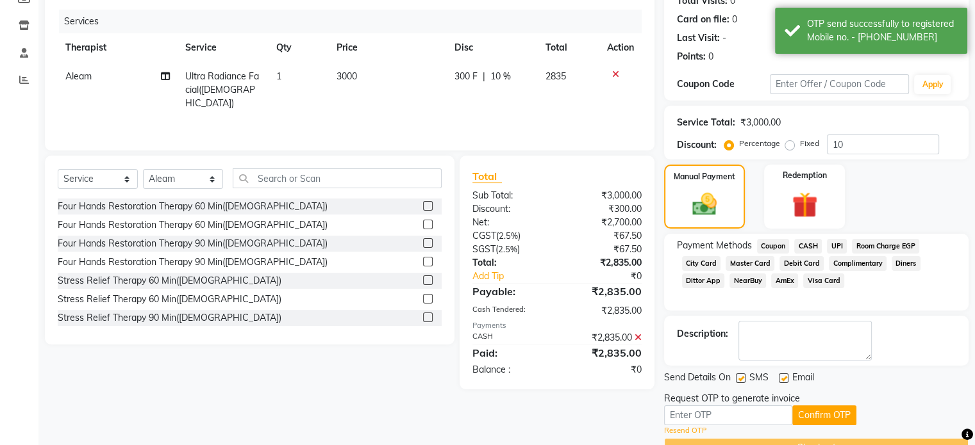
scroll to position [181, 0]
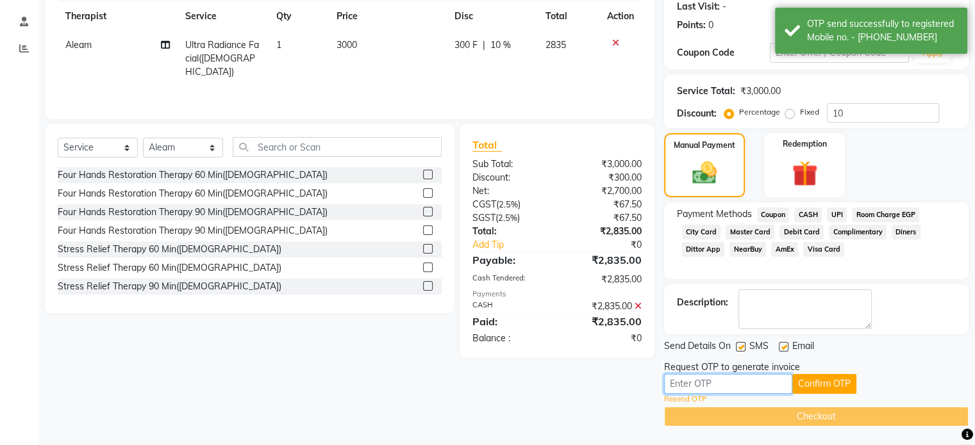
click at [727, 380] on input "text" at bounding box center [728, 384] width 128 height 20
type input "2689"
click at [845, 376] on button "Confirm OTP" at bounding box center [824, 384] width 64 height 20
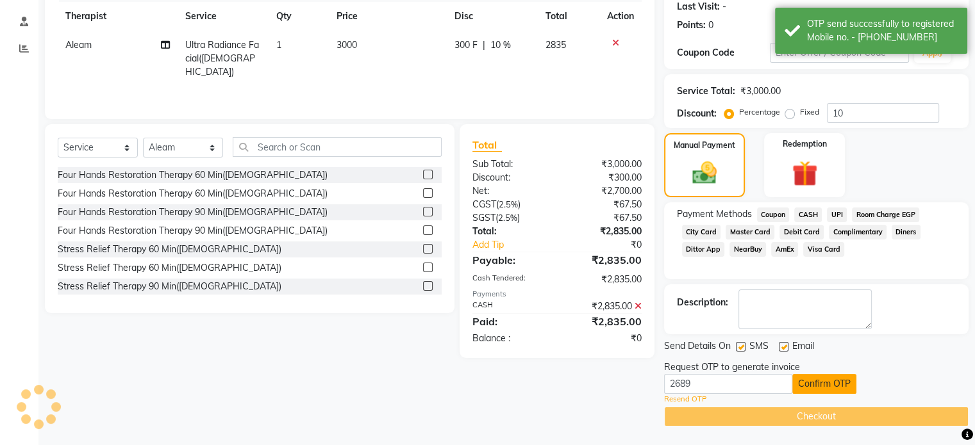
scroll to position [131, 0]
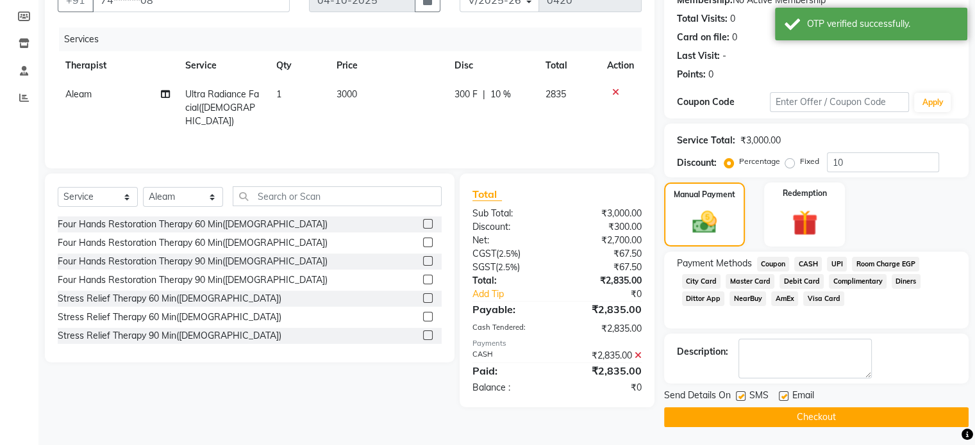
click at [711, 409] on button "Checkout" at bounding box center [816, 418] width 304 height 20
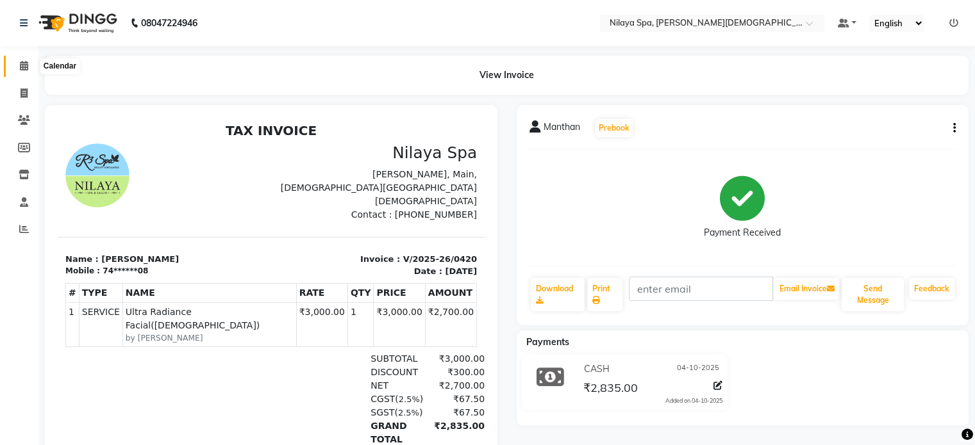
click at [26, 63] on icon at bounding box center [24, 66] width 8 height 10
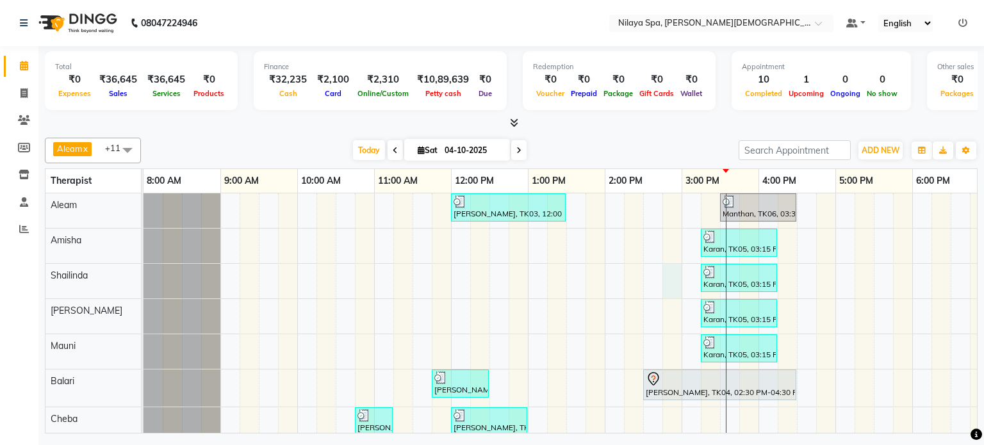
click at [672, 270] on div "[PERSON_NAME], TK03, 12:00 PM-01:30 PM, Couple massage 90 Manthan, TK06, 03:30 …" at bounding box center [759, 353] width 1230 height 319
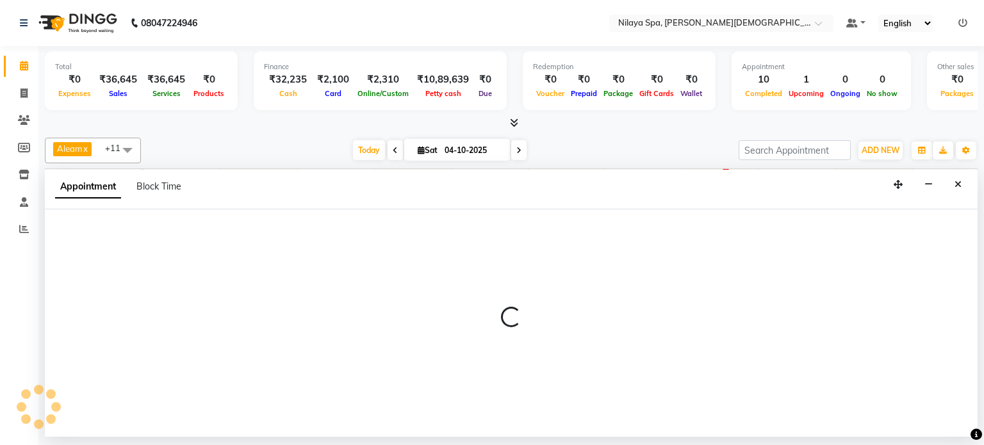
select select "87836"
select select "885"
select select "tentative"
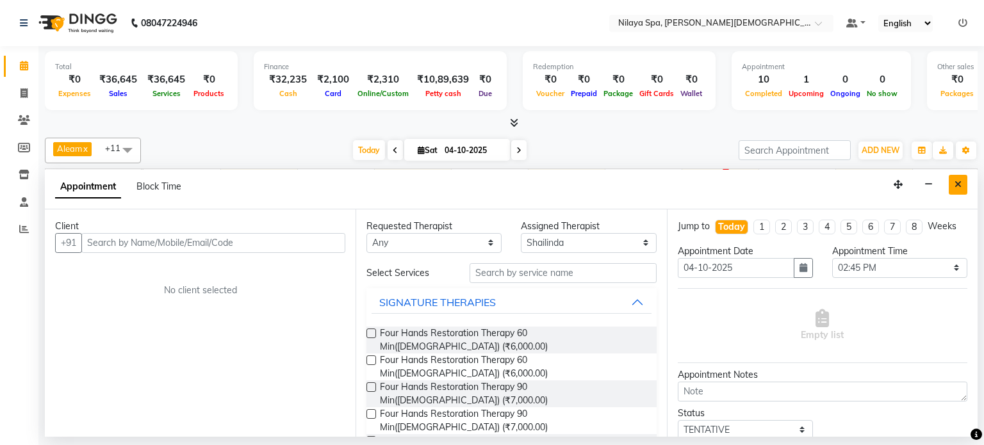
click at [961, 180] on icon "Close" at bounding box center [958, 184] width 7 height 9
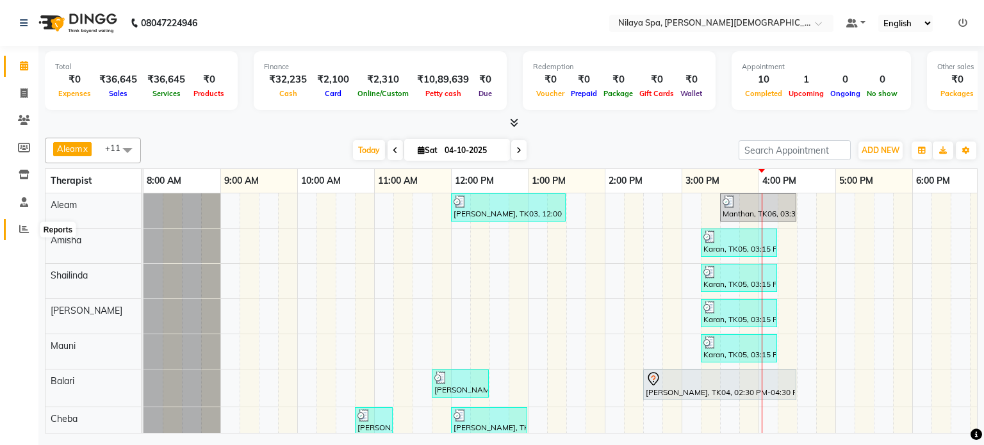
click at [22, 231] on icon at bounding box center [24, 229] width 10 height 10
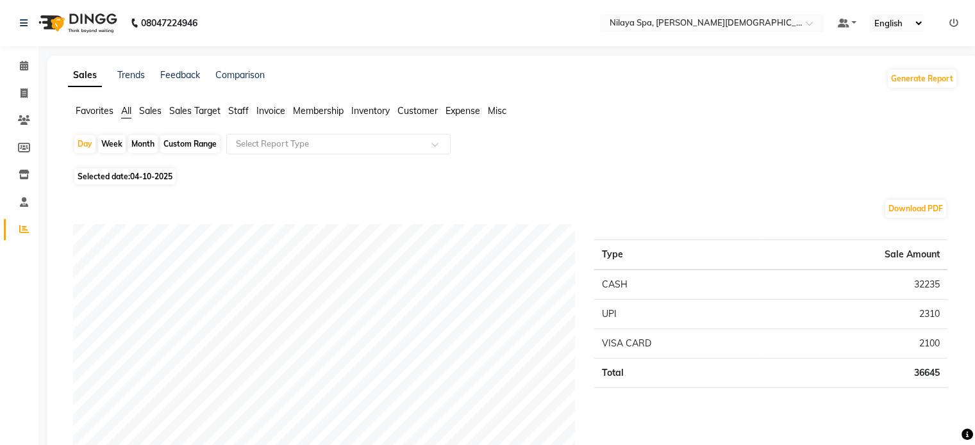
click at [149, 110] on span "Sales" at bounding box center [150, 111] width 22 height 12
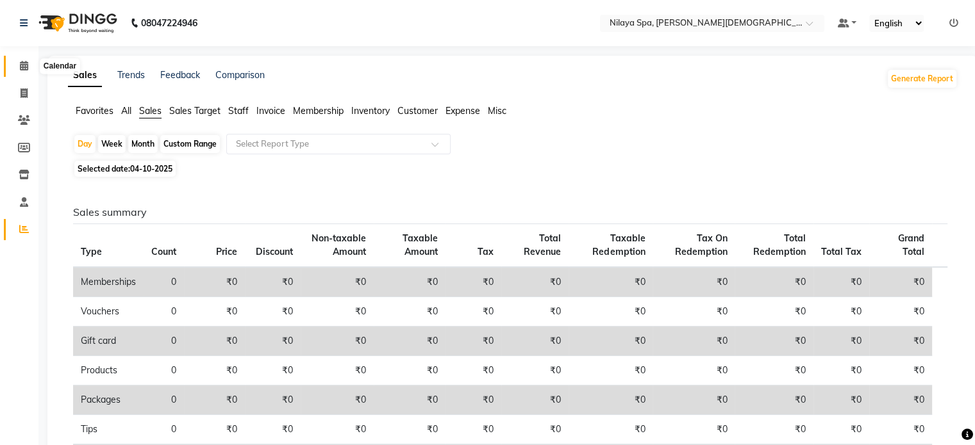
click at [23, 69] on icon at bounding box center [24, 66] width 8 height 10
